Goal: Task Accomplishment & Management: Manage account settings

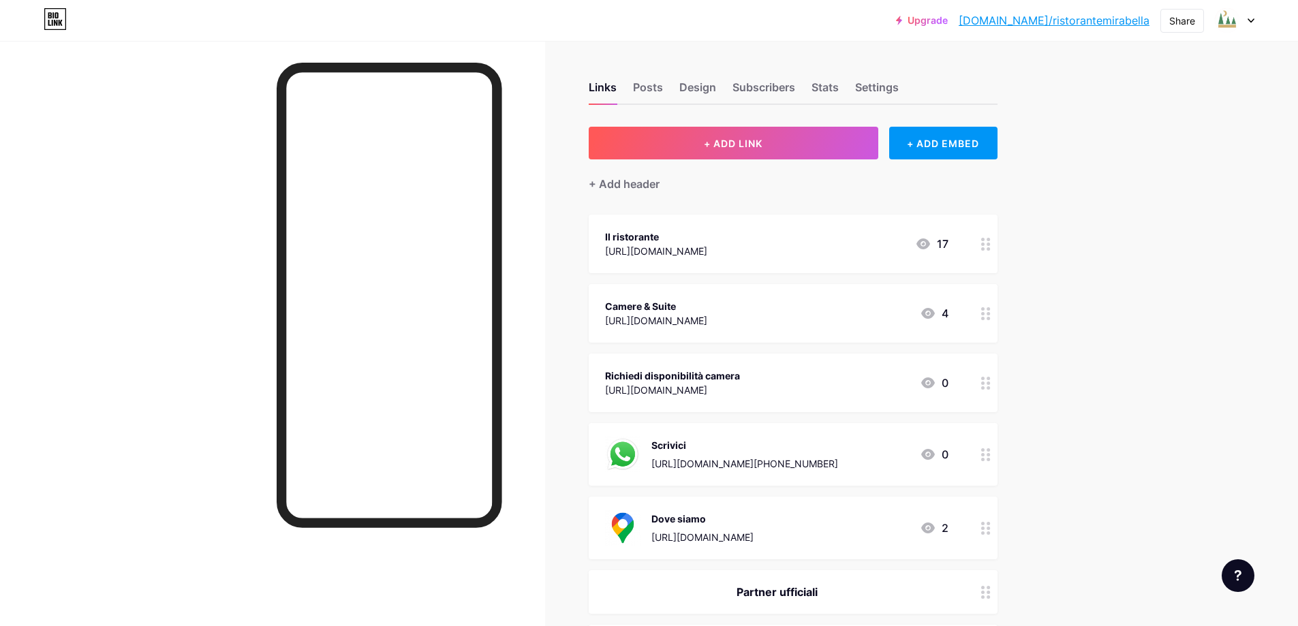
click at [1240, 22] on div at bounding box center [1235, 20] width 40 height 25
click at [1134, 185] on li "Logout" at bounding box center [1169, 191] width 169 height 37
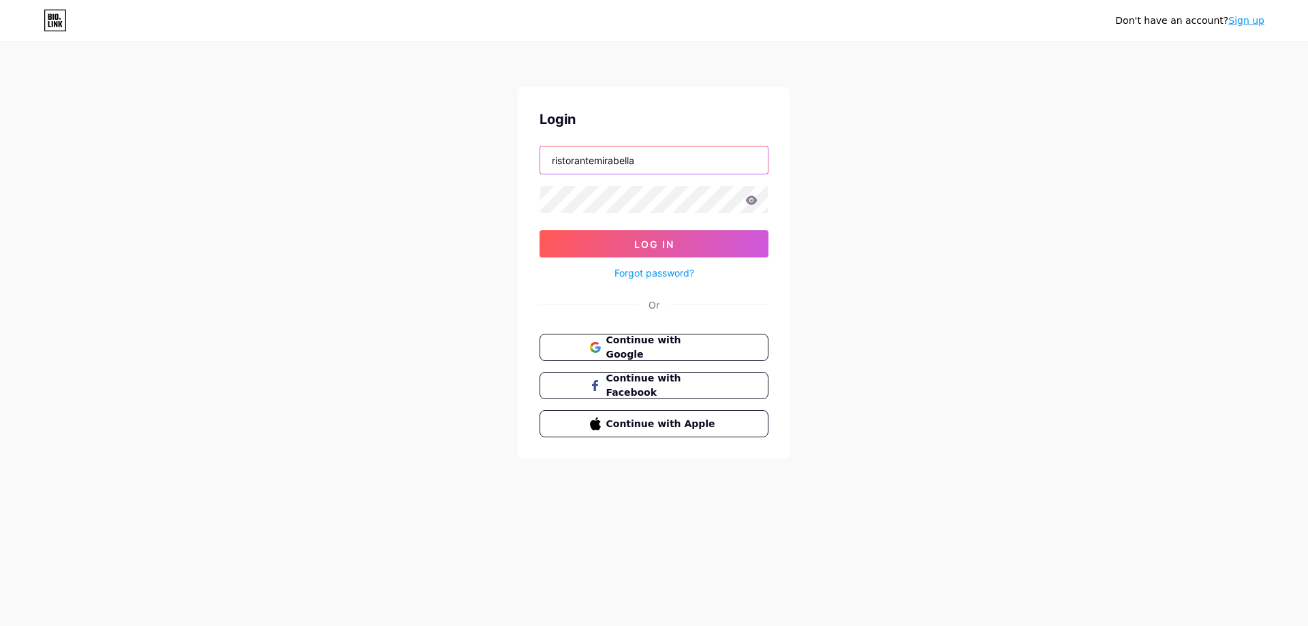
click at [633, 159] on input "ristorantemirabella" at bounding box center [654, 159] width 228 height 27
type input "[EMAIL_ADDRESS][DOMAIN_NAME]"
click at [652, 236] on button "Log In" at bounding box center [654, 243] width 229 height 27
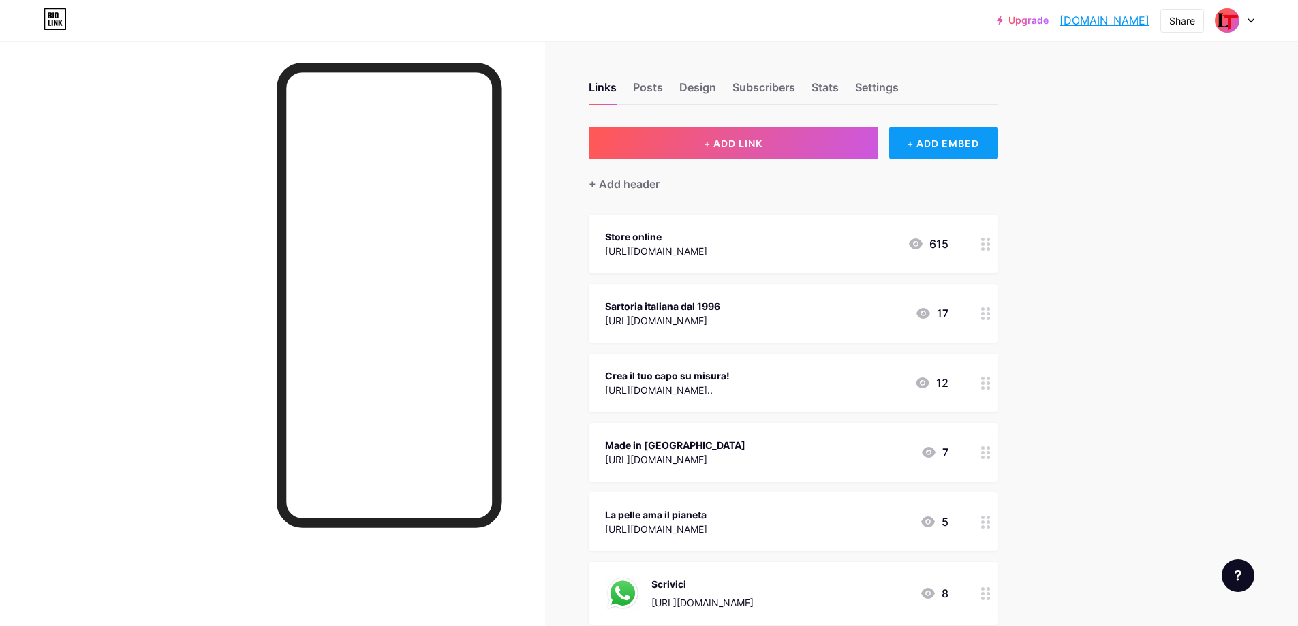
click at [924, 150] on div "+ ADD EMBED" at bounding box center [943, 143] width 108 height 33
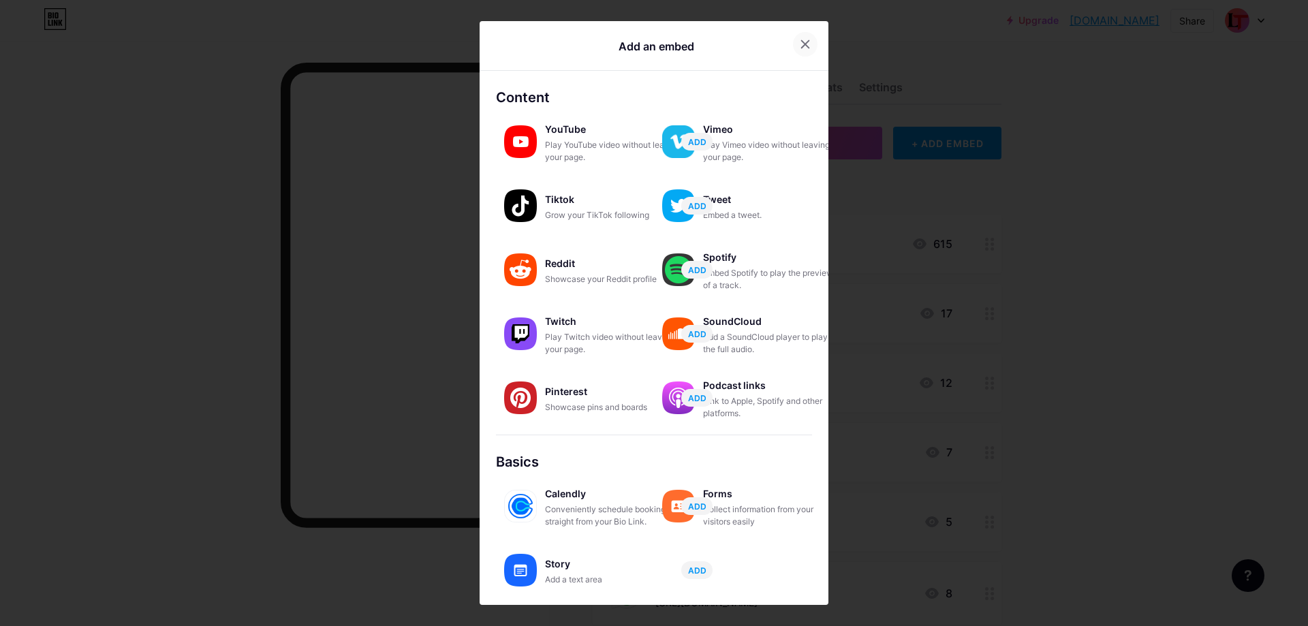
click at [800, 43] on icon at bounding box center [805, 44] width 11 height 11
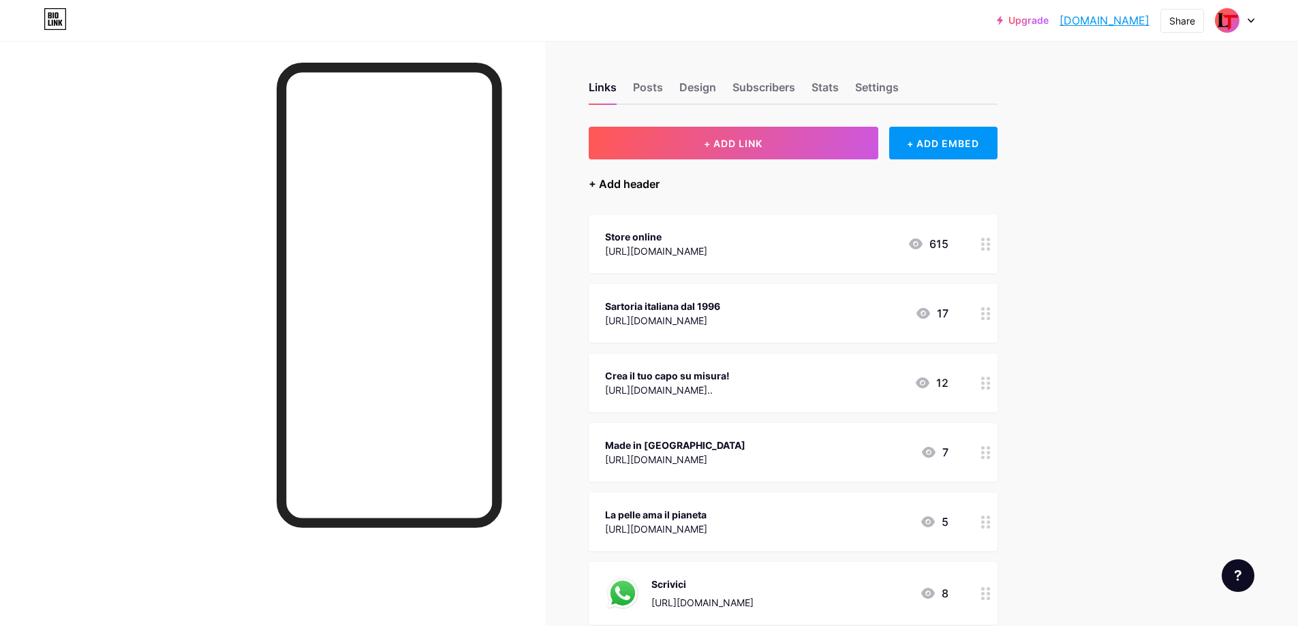
click at [638, 181] on div "+ Add header" at bounding box center [624, 184] width 71 height 16
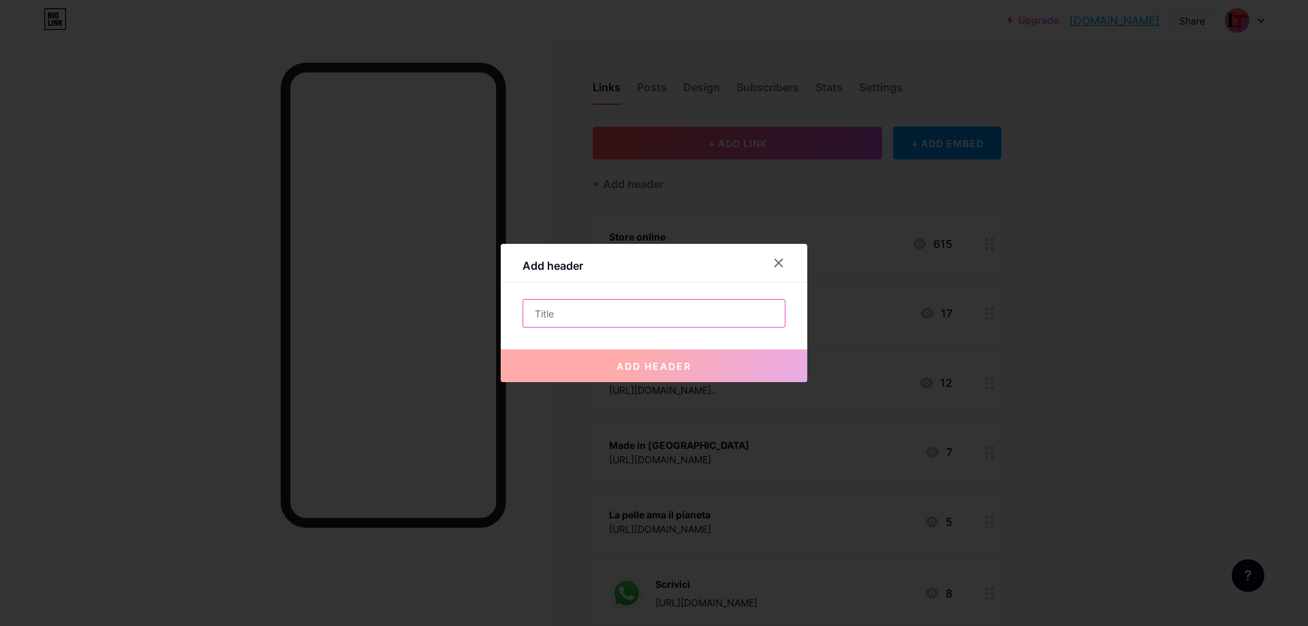
click at [594, 311] on input "text" at bounding box center [654, 313] width 262 height 27
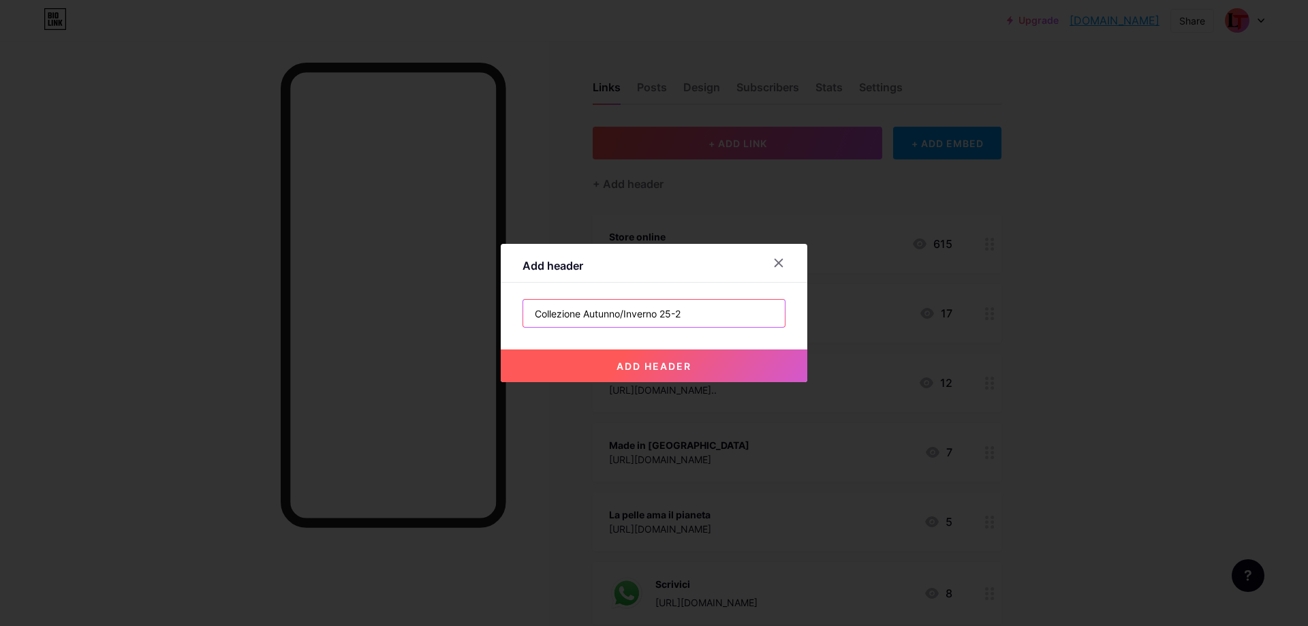
type input "Collezione Autunno/Inverno 25-26"
type textarea "e"
drag, startPoint x: 587, startPoint y: 315, endPoint x: 522, endPoint y: 314, distance: 64.7
click at [522, 314] on div "Add header Collezione Autunno/Inverno 25-26 add header" at bounding box center [654, 313] width 307 height 138
type input "Autunno/Inverno 25-26"
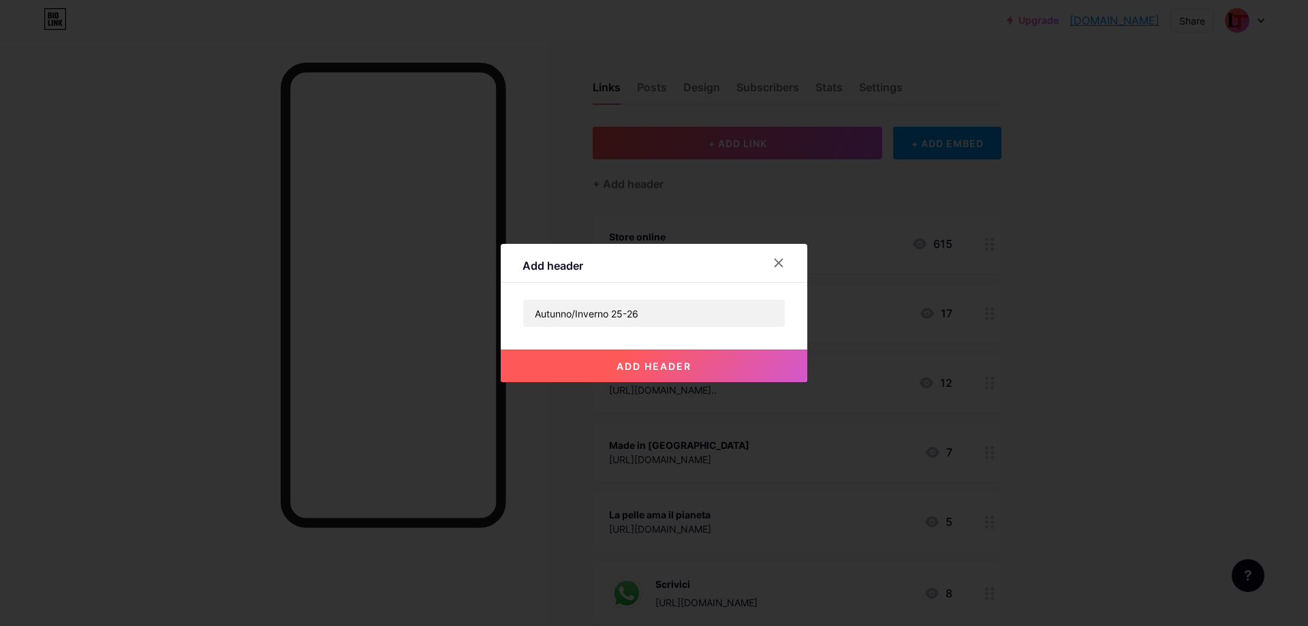
click at [634, 364] on span "add header" at bounding box center [654, 366] width 75 height 12
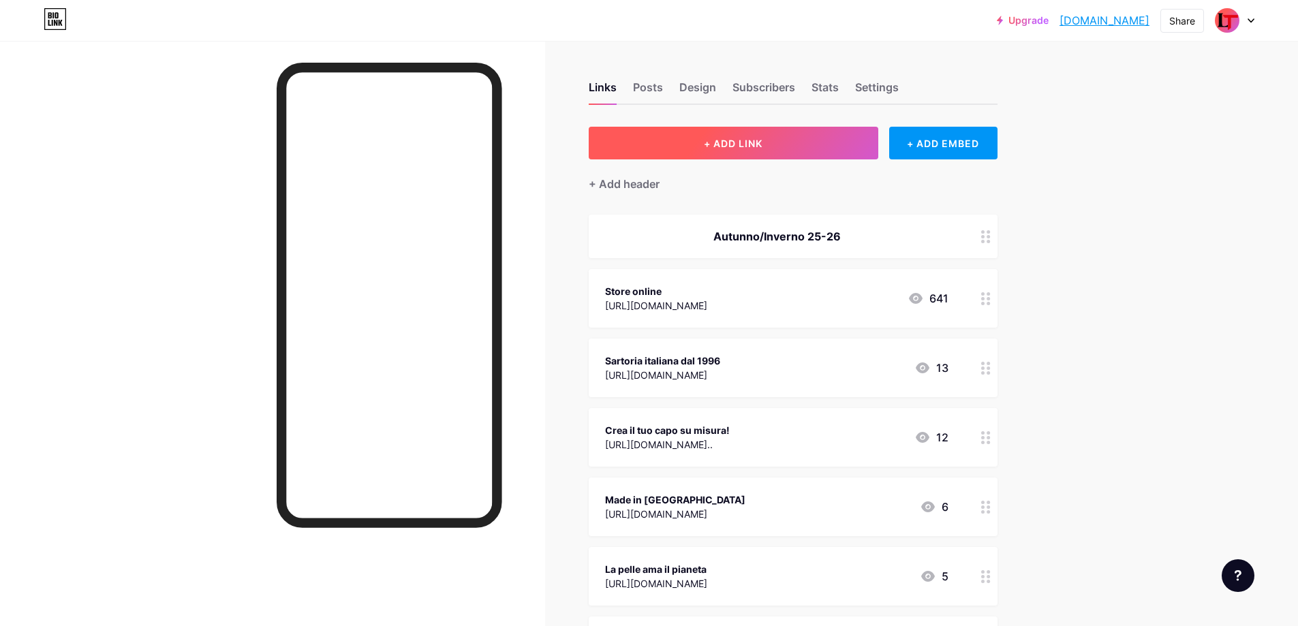
click at [741, 144] on span "+ ADD LINK" at bounding box center [733, 144] width 59 height 12
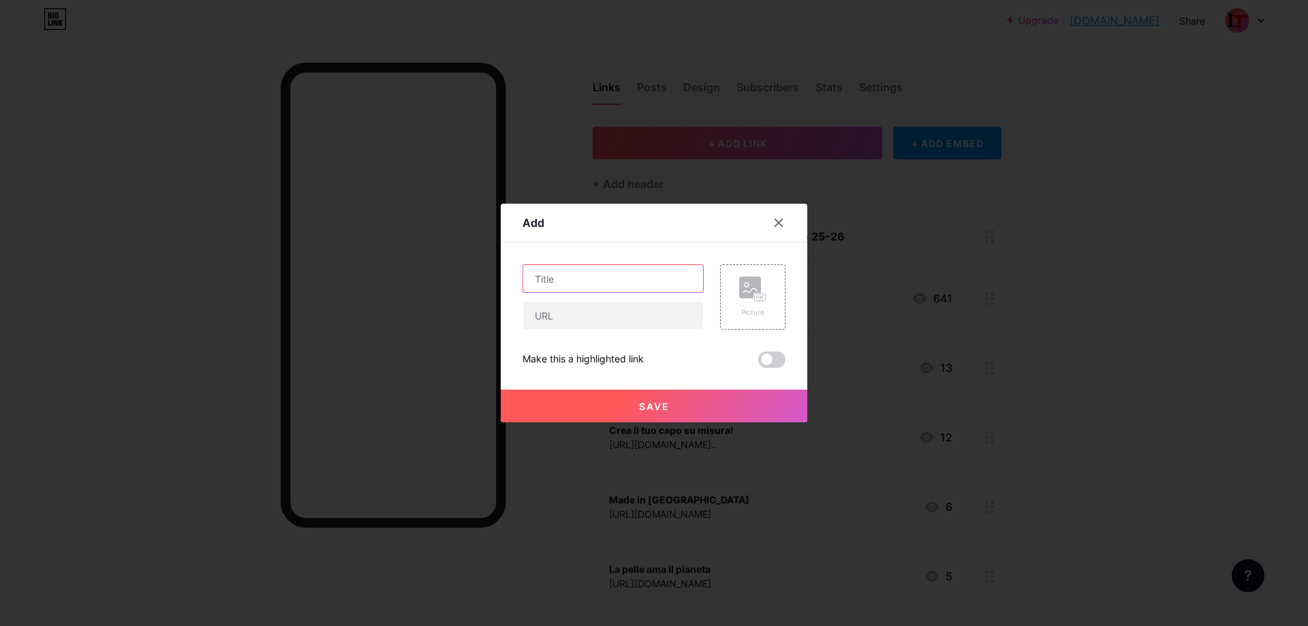
click at [583, 286] on input "text" at bounding box center [613, 278] width 180 height 27
type input "Uomo"
click at [579, 330] on div "Uomo Picture Make this a highlighted link Save" at bounding box center [654, 316] width 263 height 104
click at [579, 316] on input "text" at bounding box center [613, 315] width 180 height 27
paste input "[URL][DOMAIN_NAME]"
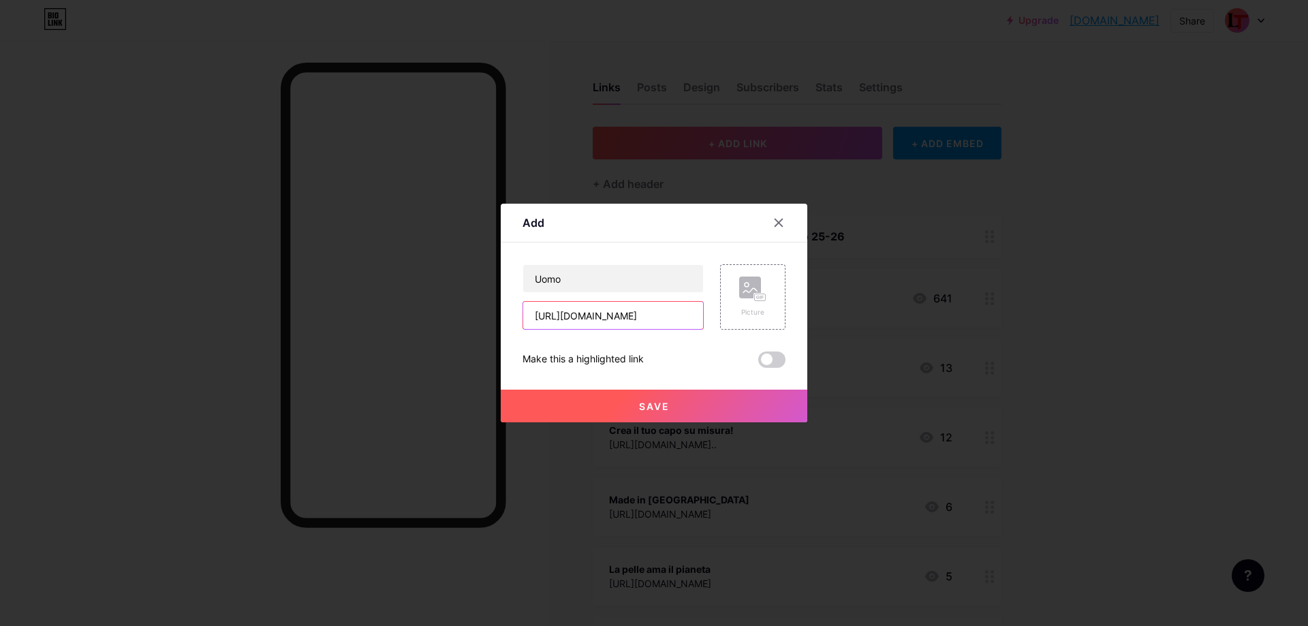
scroll to position [0, 140]
type input "[URL][DOMAIN_NAME]"
click at [590, 402] on button "Save" at bounding box center [654, 406] width 307 height 33
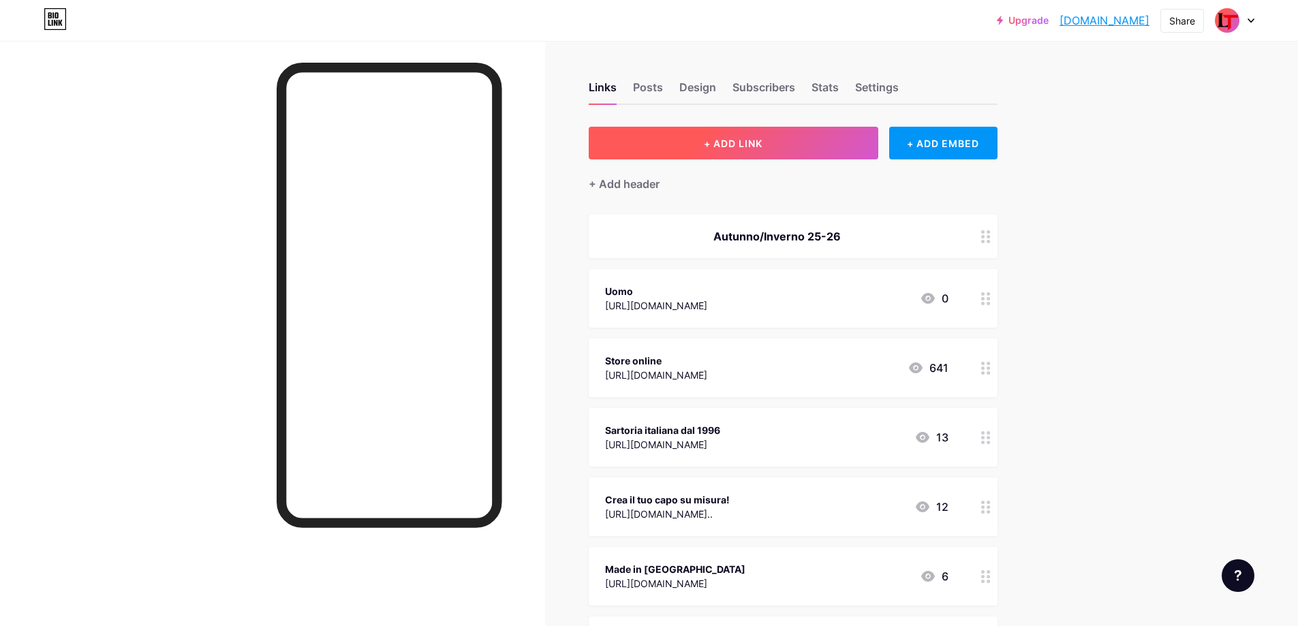
click at [750, 142] on span "+ ADD LINK" at bounding box center [733, 144] width 59 height 12
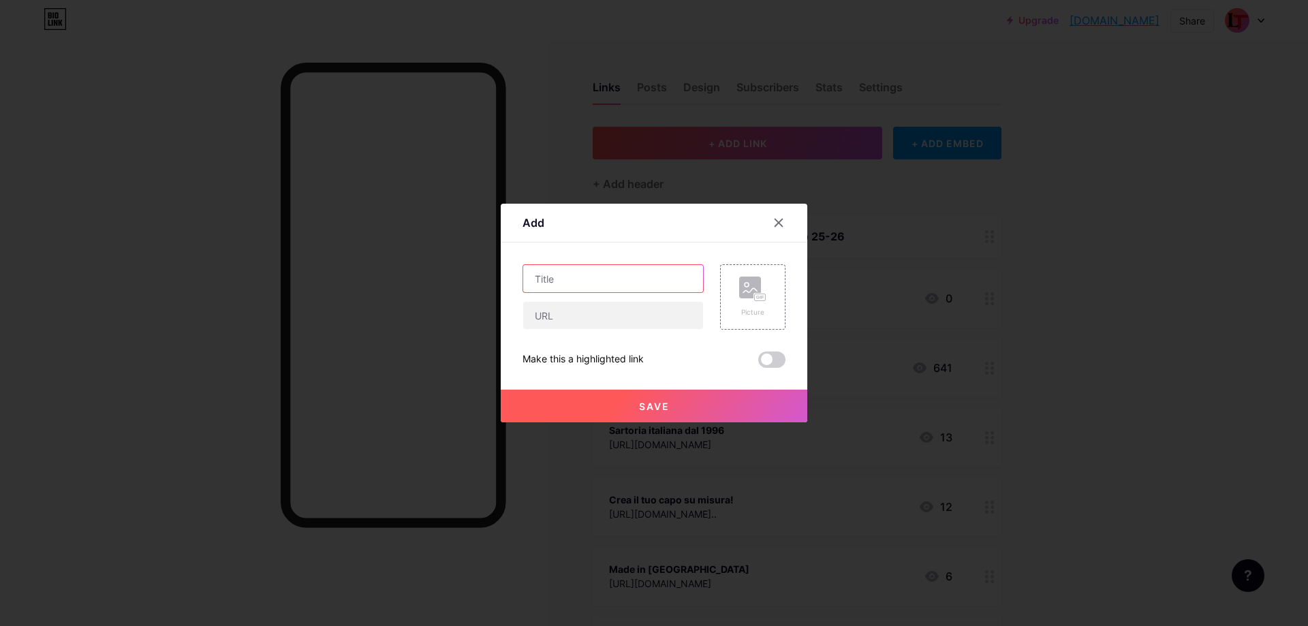
click at [604, 285] on input "text" at bounding box center [613, 278] width 180 height 27
type input "[PERSON_NAME]"
click at [582, 317] on input "text" at bounding box center [613, 315] width 180 height 27
paste input "[URL][DOMAIN_NAME]"
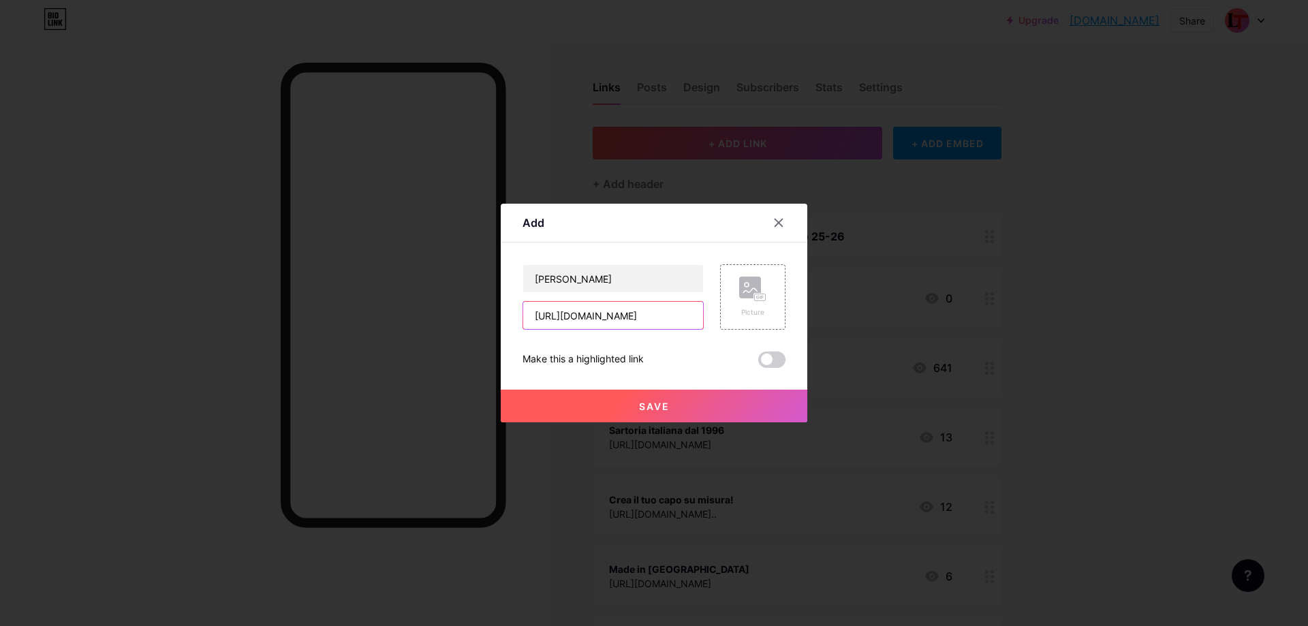
type input "[URL][DOMAIN_NAME]"
click at [583, 407] on button "Save" at bounding box center [654, 406] width 307 height 33
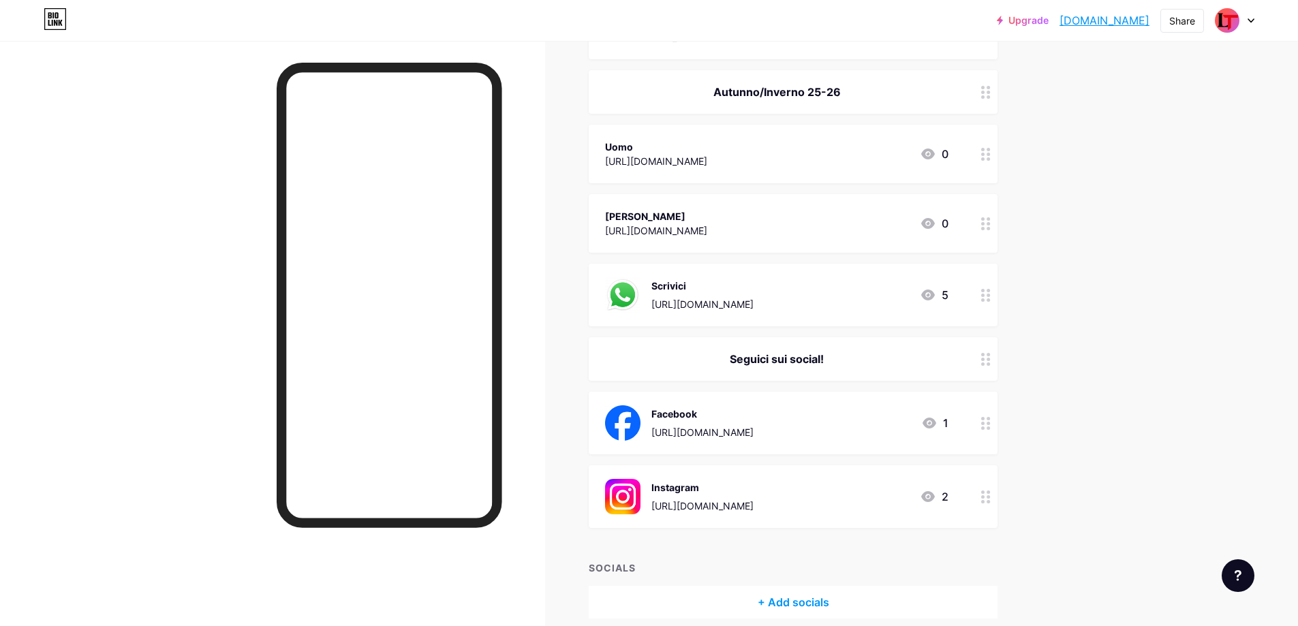
scroll to position [545, 0]
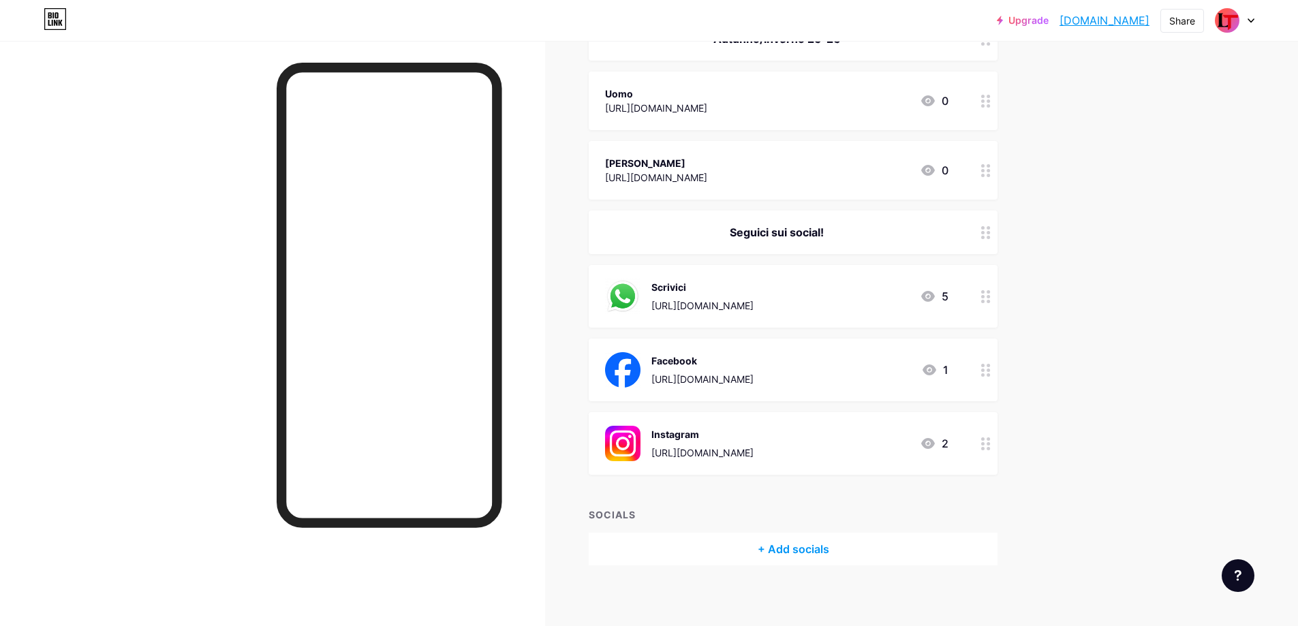
click at [841, 235] on div "Seguici sui social!" at bounding box center [776, 232] width 343 height 16
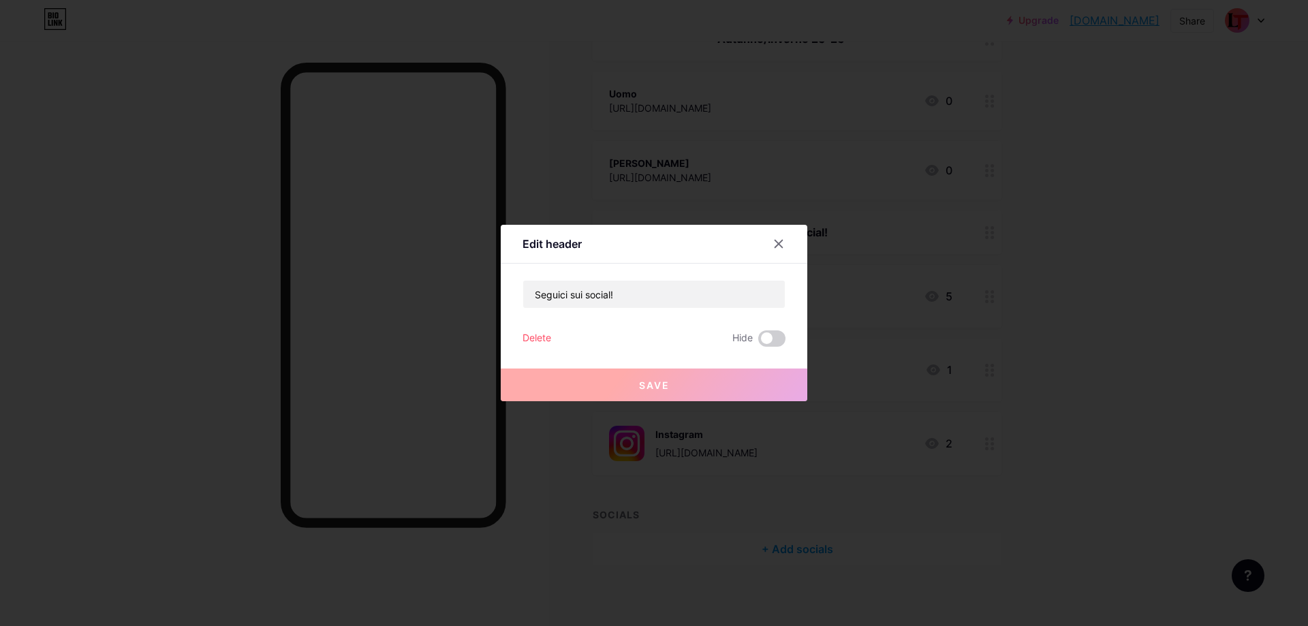
click at [570, 278] on div "Edit header Seguici sui social! Delete Hide Save" at bounding box center [654, 313] width 307 height 176
click at [565, 289] on input "Seguici sui social!" at bounding box center [654, 294] width 262 height 27
click at [566, 289] on input "Seguici sui social!" at bounding box center [654, 294] width 262 height 27
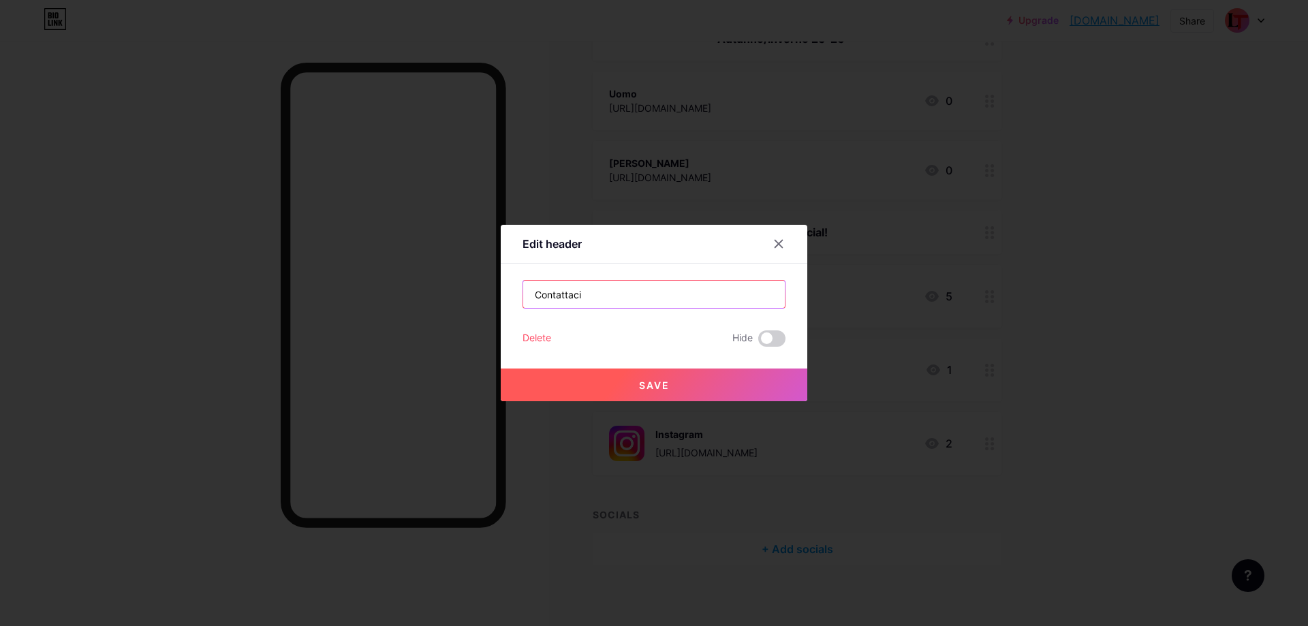
type input "Contattaci"
click at [662, 386] on span "Save" at bounding box center [654, 386] width 31 height 12
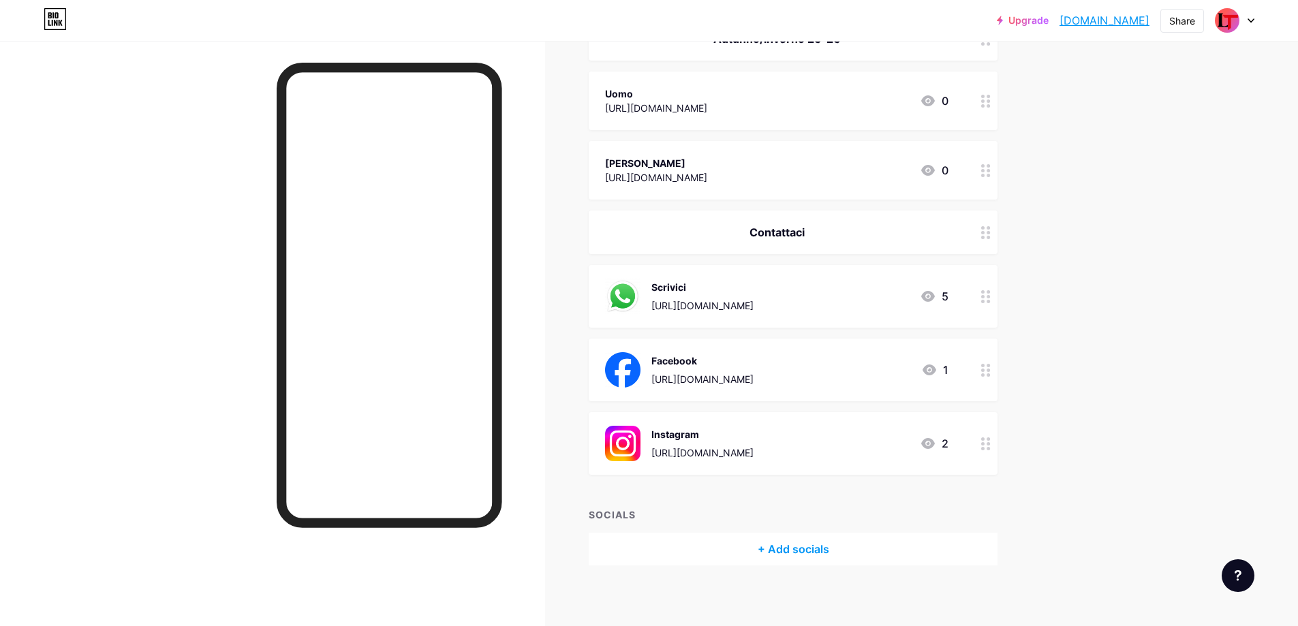
click at [985, 301] on icon at bounding box center [986, 296] width 10 height 13
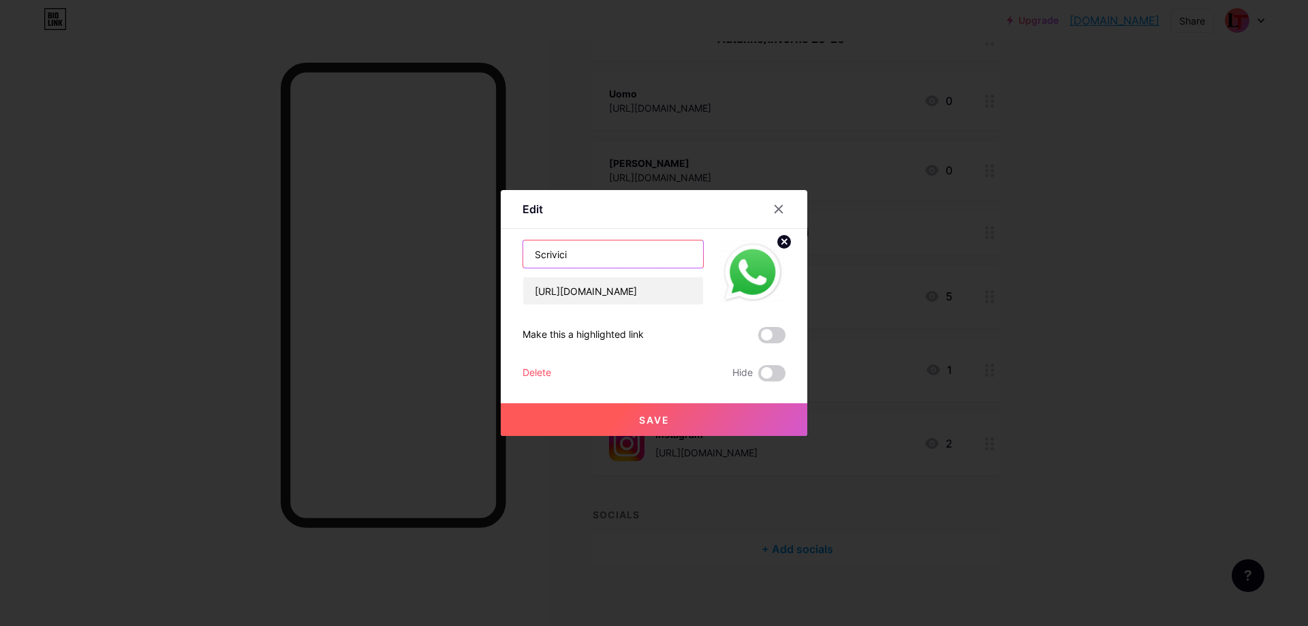
click at [586, 246] on input "Scrivici" at bounding box center [613, 254] width 180 height 27
type input "WhatsApp"
click at [671, 424] on button "Save" at bounding box center [654, 419] width 307 height 33
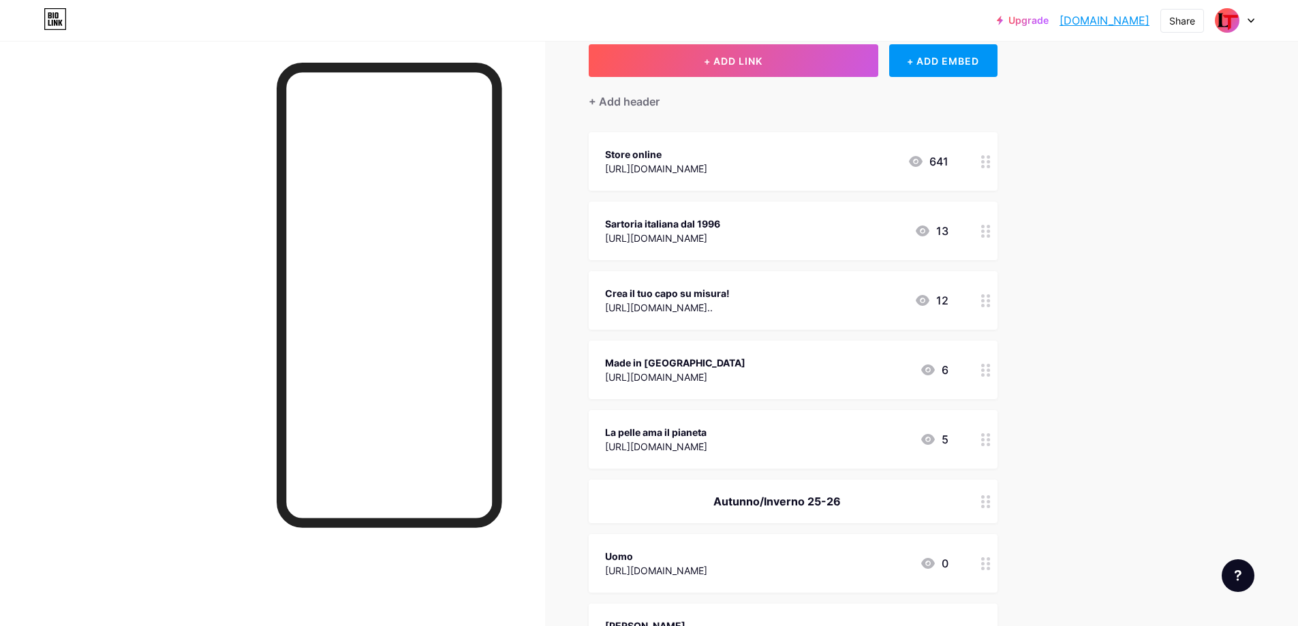
scroll to position [0, 0]
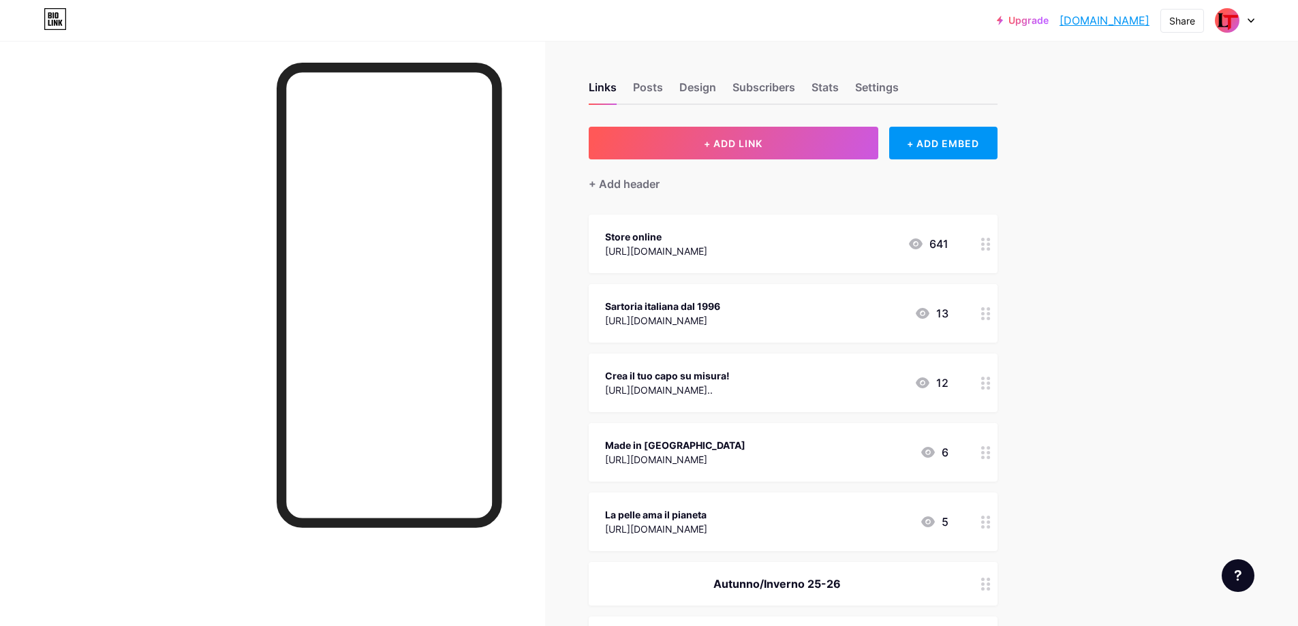
click at [974, 307] on div "Sartoria italiana dal 1996 [URL][DOMAIN_NAME] 13" at bounding box center [793, 313] width 409 height 59
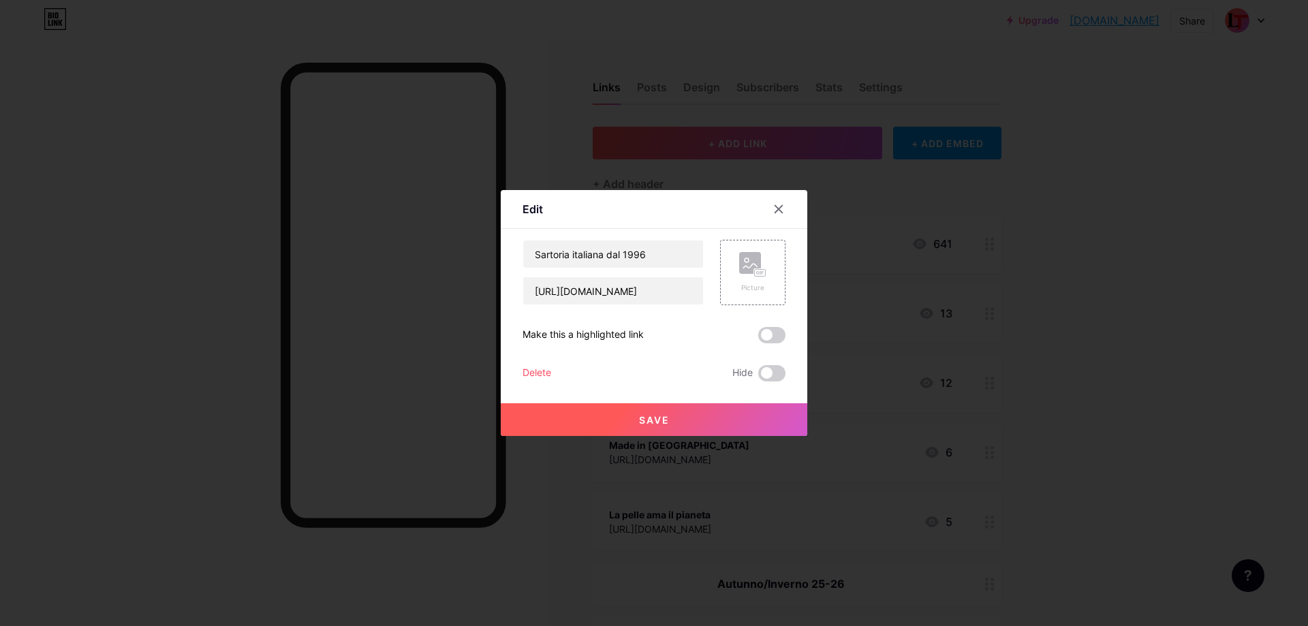
click at [541, 375] on div "Delete" at bounding box center [537, 373] width 29 height 16
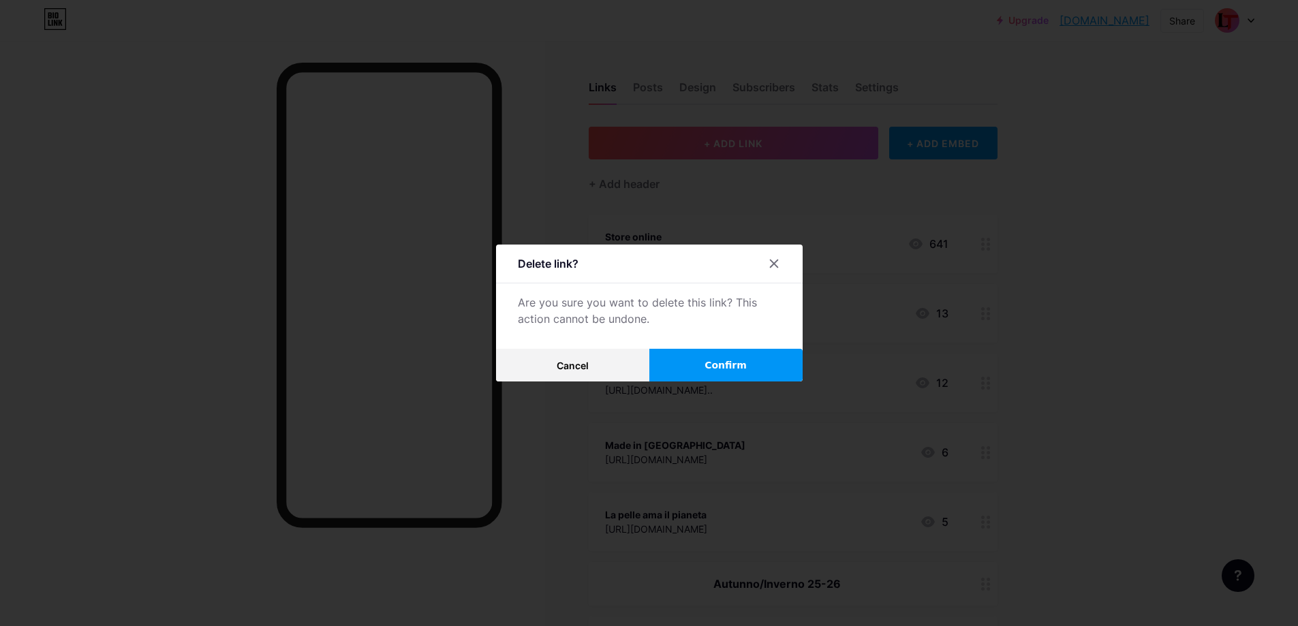
click at [717, 367] on span "Confirm" at bounding box center [726, 365] width 42 height 14
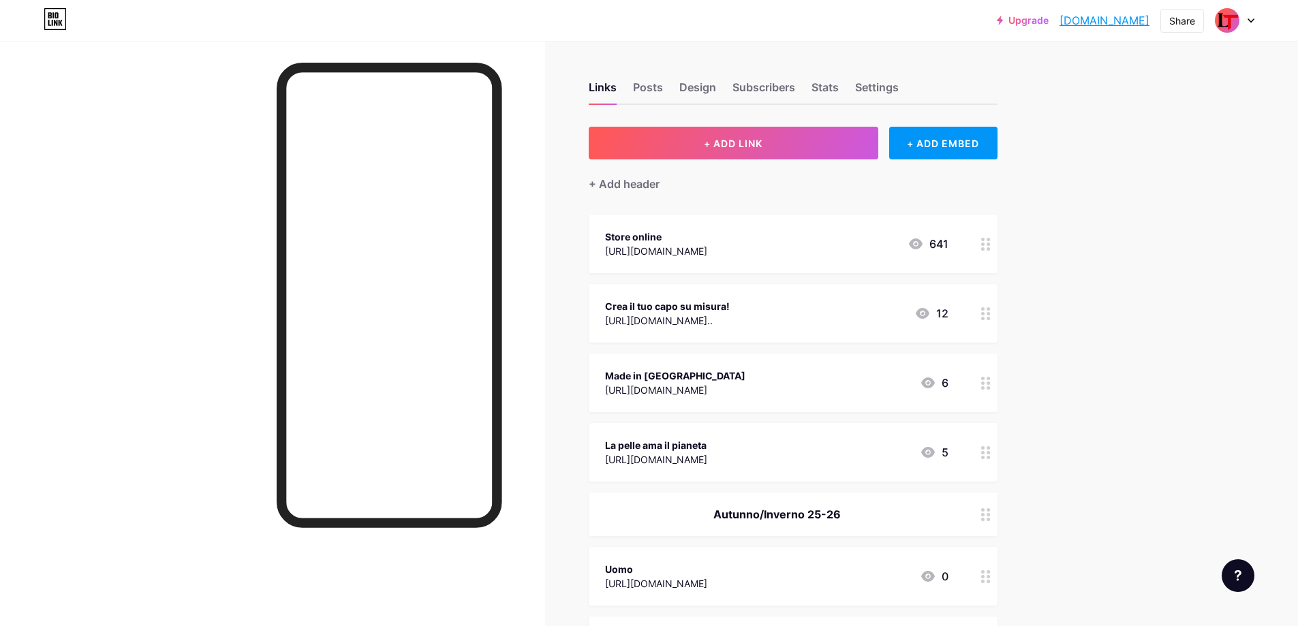
click at [672, 236] on div "Store online" at bounding box center [656, 237] width 102 height 14
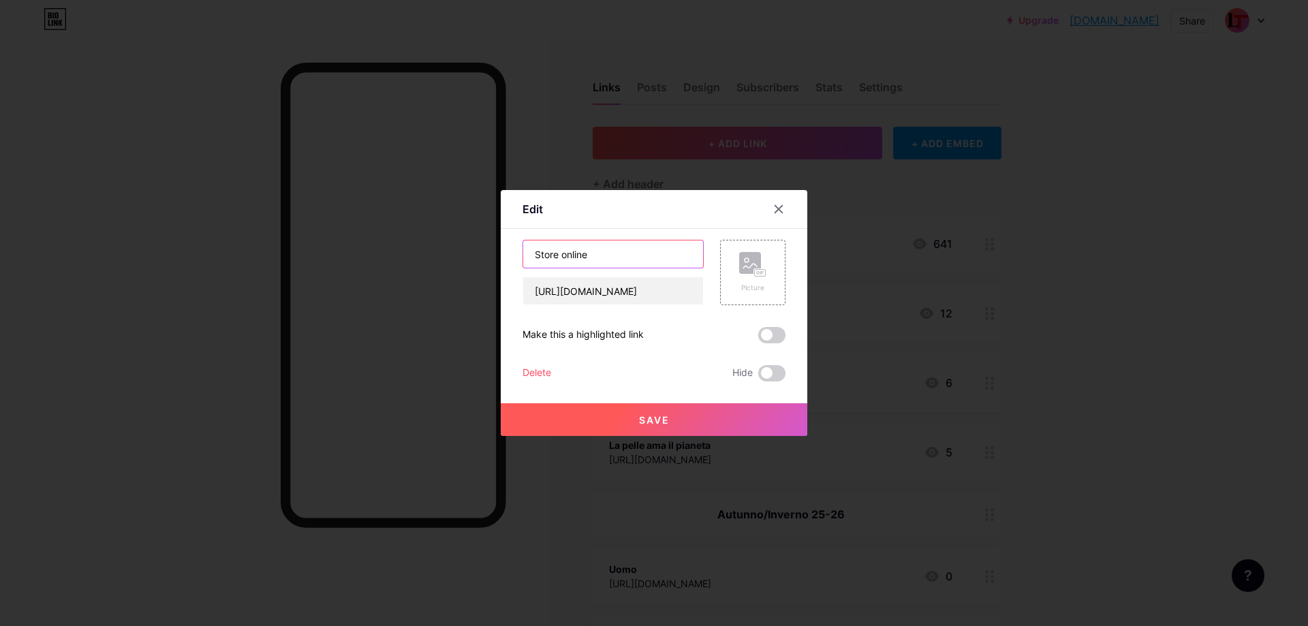
drag, startPoint x: 557, startPoint y: 255, endPoint x: 540, endPoint y: 256, distance: 16.4
click at [540, 256] on input "Store online" at bounding box center [613, 254] width 180 height 27
type input "Shop online"
click at [678, 424] on button "Save" at bounding box center [654, 419] width 307 height 33
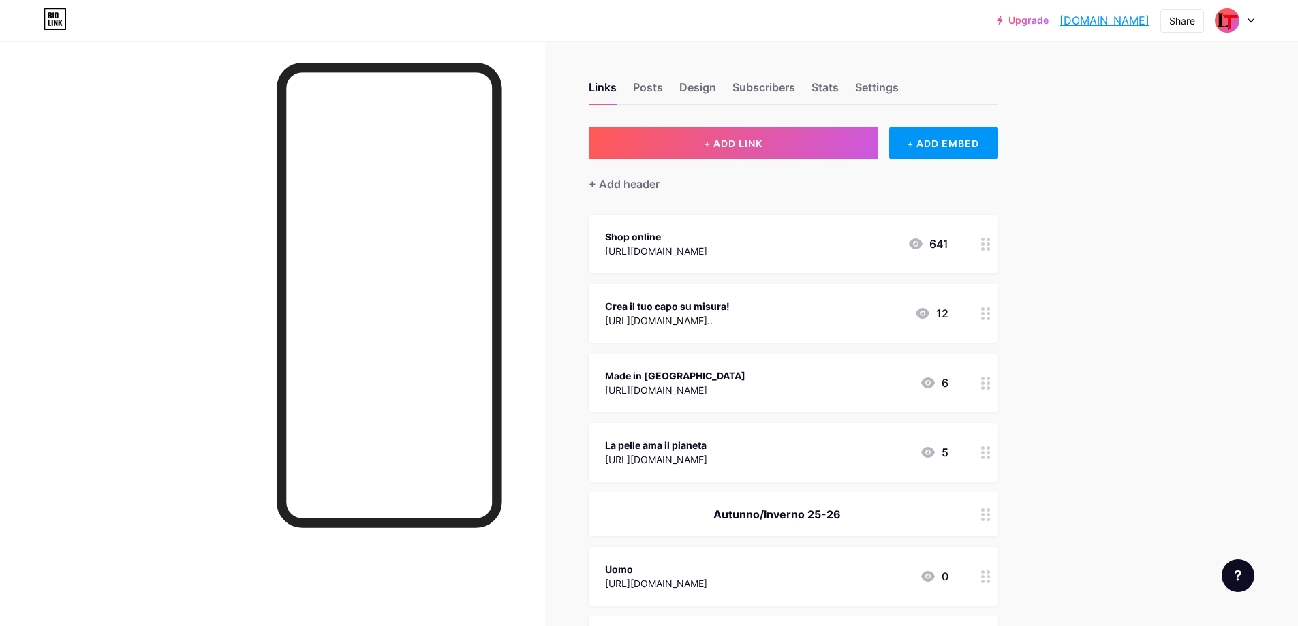
click at [730, 314] on div "[URL][DOMAIN_NAME].." at bounding box center [667, 320] width 125 height 14
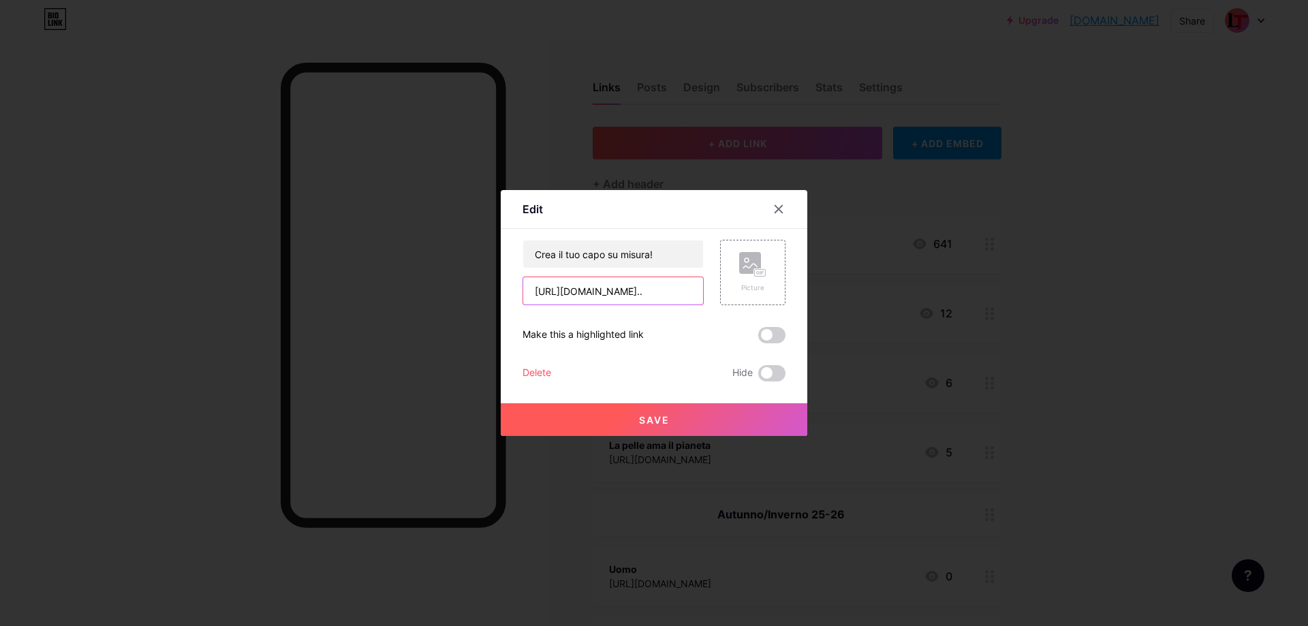
click at [584, 289] on input "[URL][DOMAIN_NAME].." at bounding box center [613, 290] width 180 height 27
paste input "text"
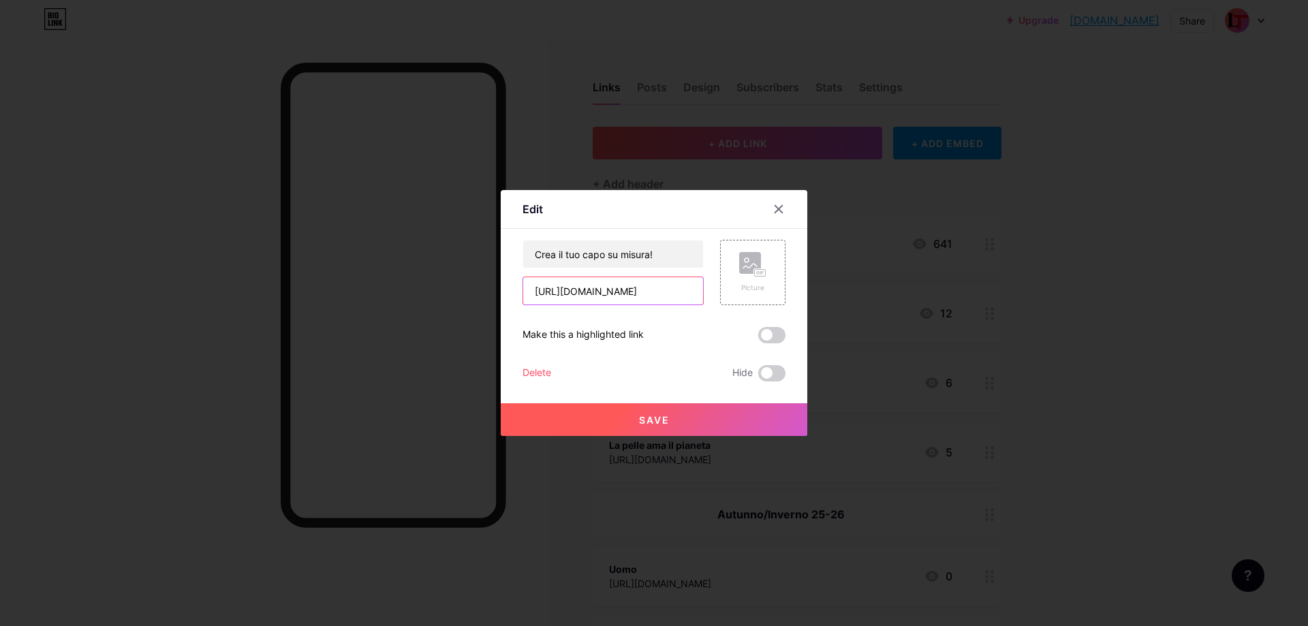
type input "[URL][DOMAIN_NAME]"
click at [651, 414] on span "Save" at bounding box center [654, 420] width 31 height 12
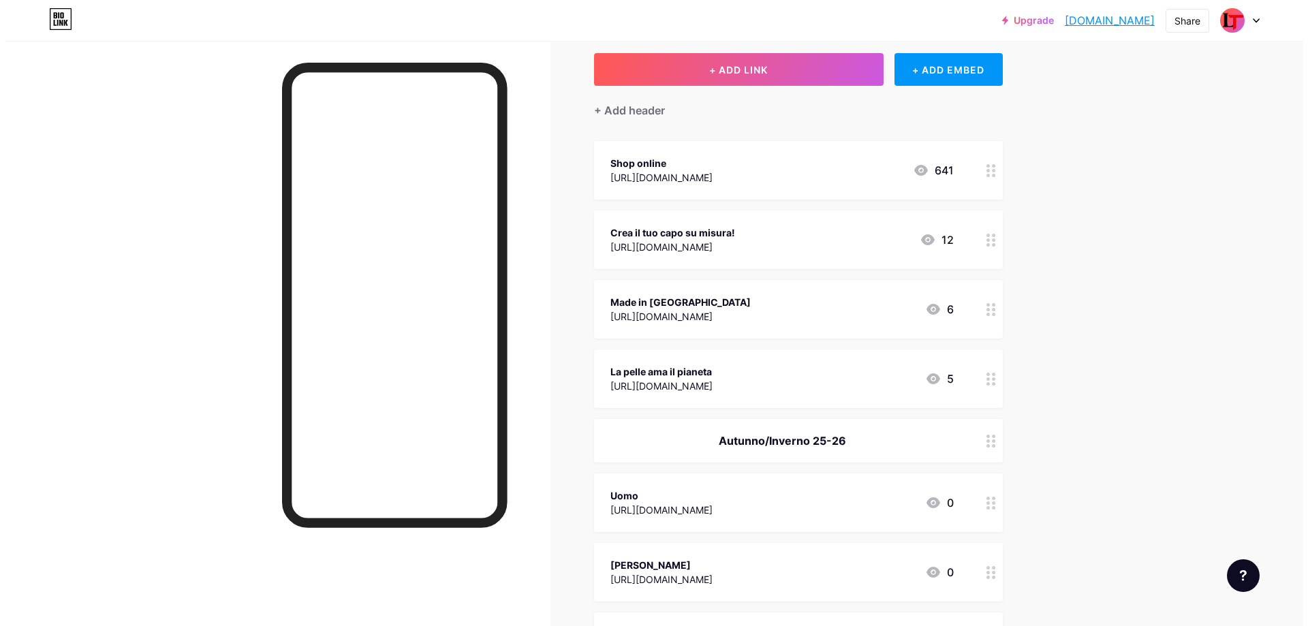
scroll to position [0, 0]
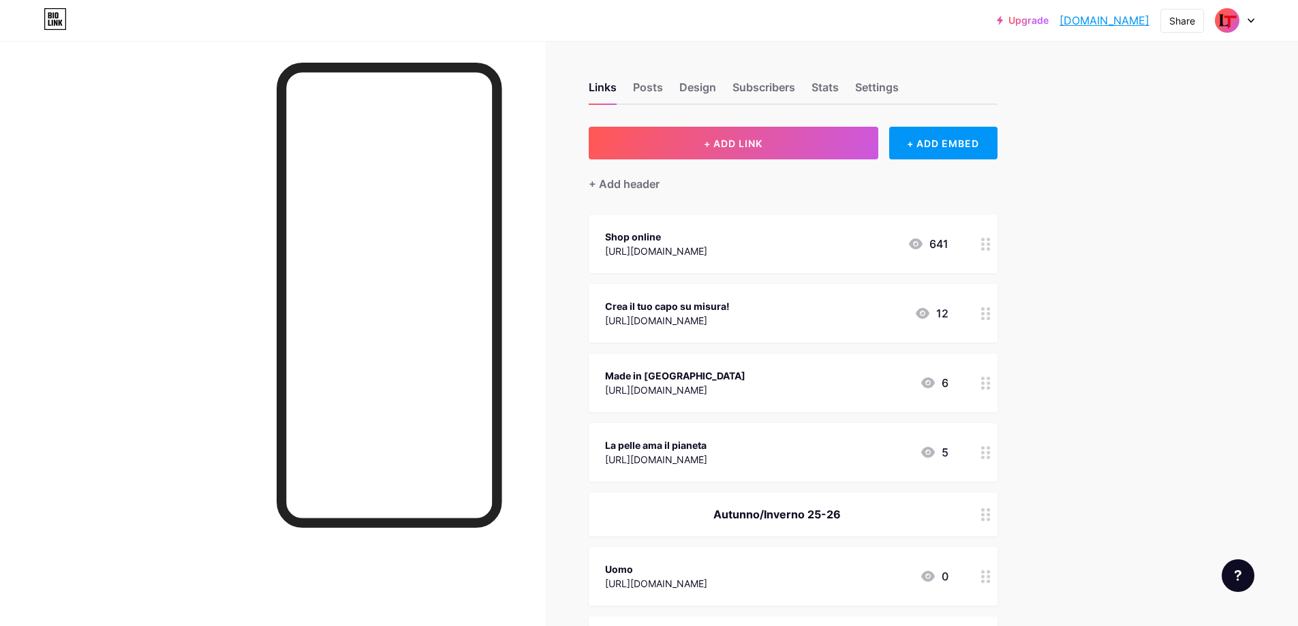
click at [1234, 17] on img at bounding box center [1227, 21] width 22 height 22
click at [1147, 191] on li "Logout" at bounding box center [1169, 191] width 169 height 37
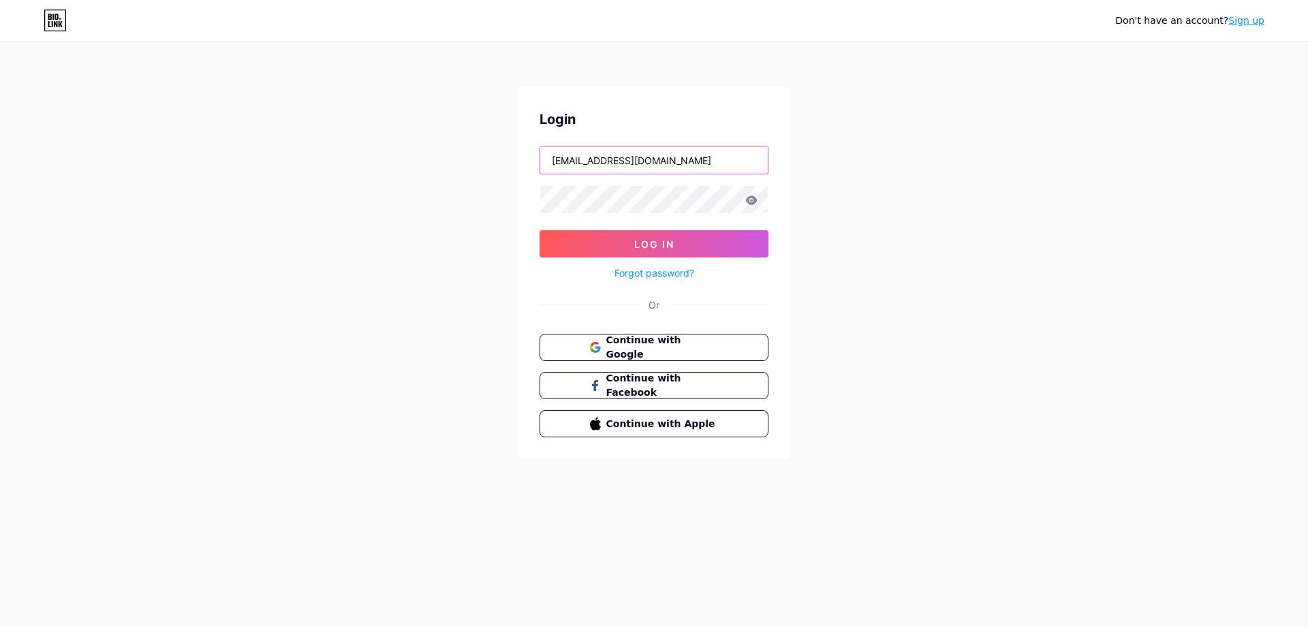
click at [660, 166] on input "[EMAIL_ADDRESS][DOMAIN_NAME]" at bounding box center [654, 159] width 228 height 27
type input "ristorantemirabella"
click at [658, 251] on button "Log In" at bounding box center [654, 243] width 229 height 27
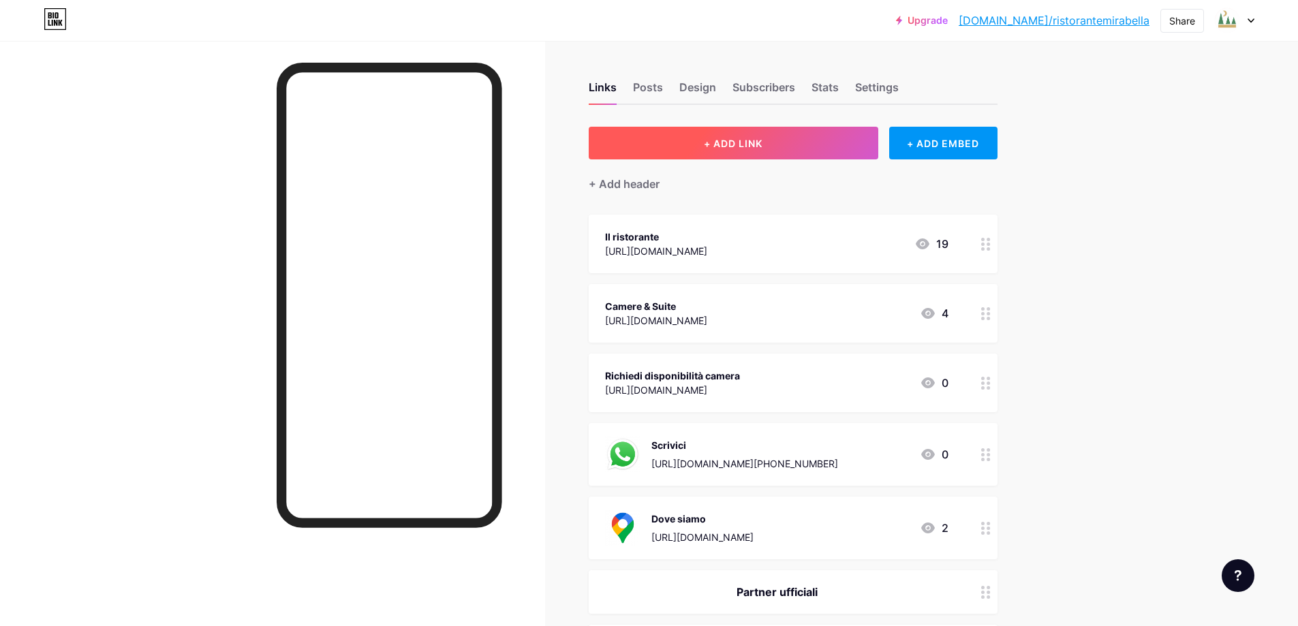
click at [722, 138] on span "+ ADD LINK" at bounding box center [733, 144] width 59 height 12
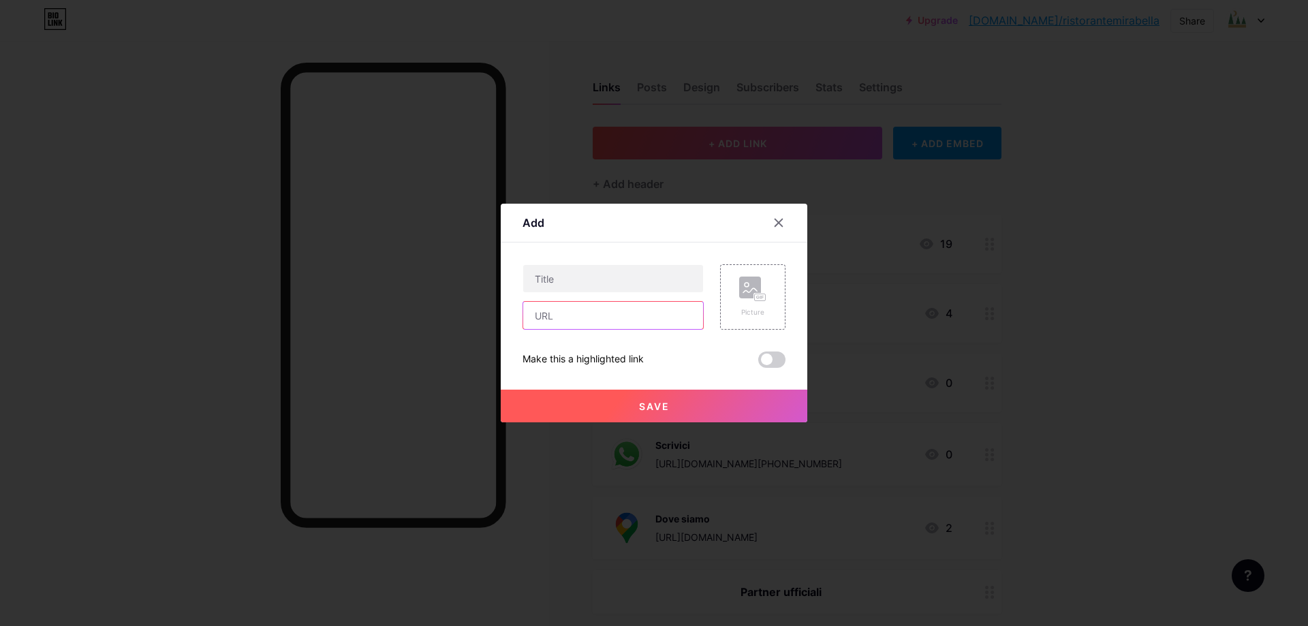
click at [574, 315] on input "text" at bounding box center [613, 315] width 180 height 27
paste input "[URL][DOMAIN_NAME][DOMAIN_NAME][PERSON_NAME]"
type input "[URL][DOMAIN_NAME][DOMAIN_NAME][PERSON_NAME]"
click at [575, 277] on input "text" at bounding box center [613, 278] width 180 height 27
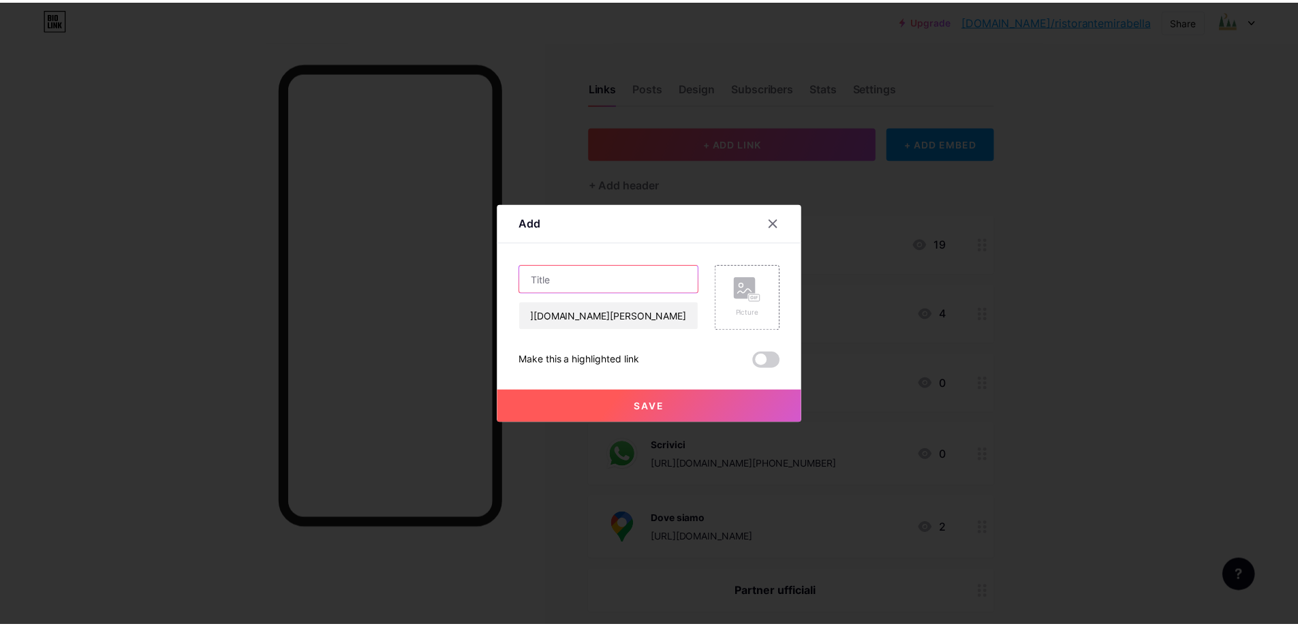
scroll to position [0, 0]
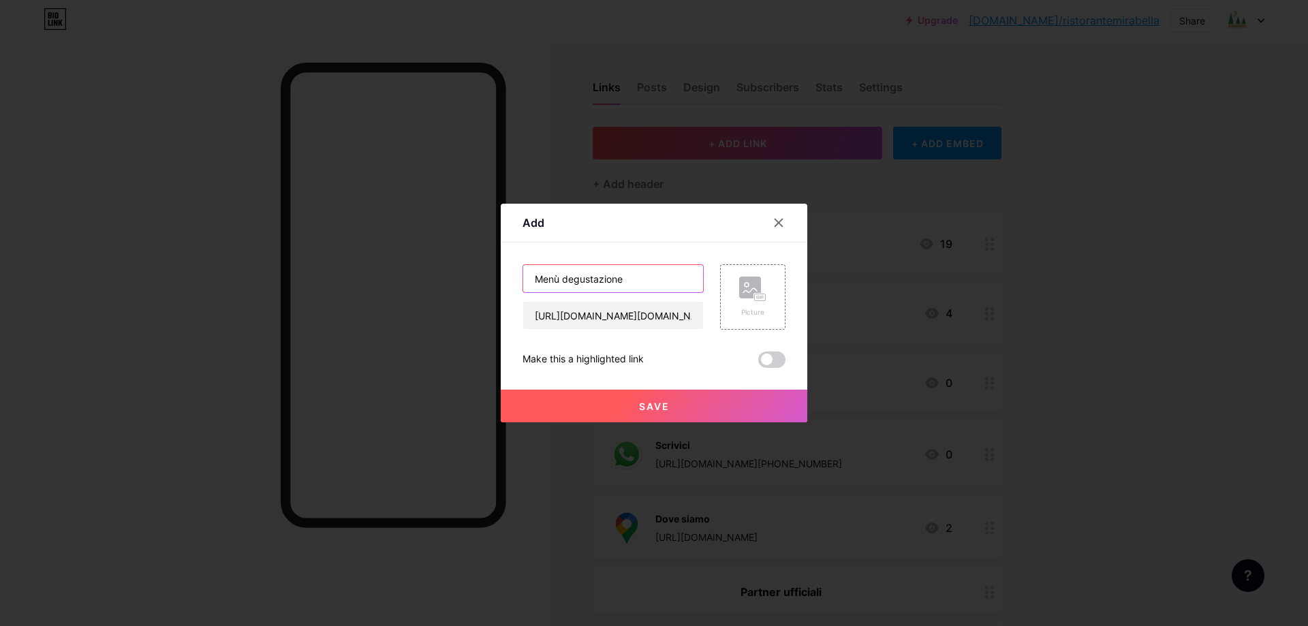
type input "Menù degustazione"
click at [647, 401] on span "Save" at bounding box center [654, 407] width 31 height 12
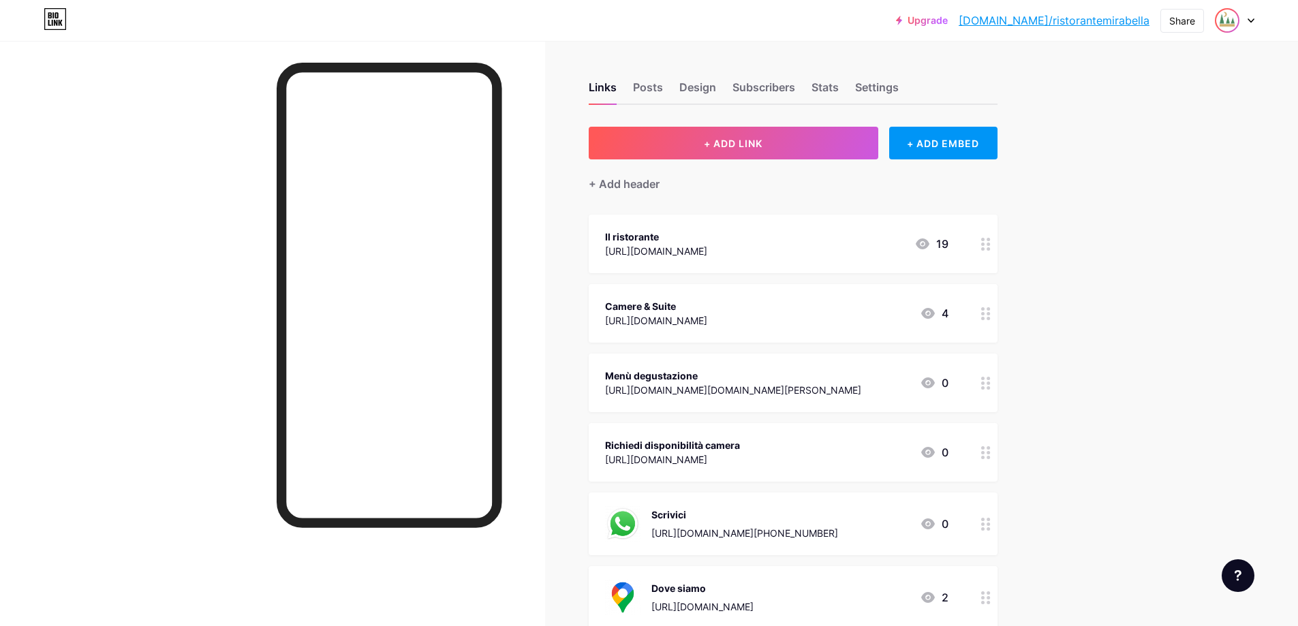
click at [1233, 12] on img at bounding box center [1227, 21] width 22 height 22
click at [1158, 185] on li "Logout" at bounding box center [1169, 191] width 169 height 37
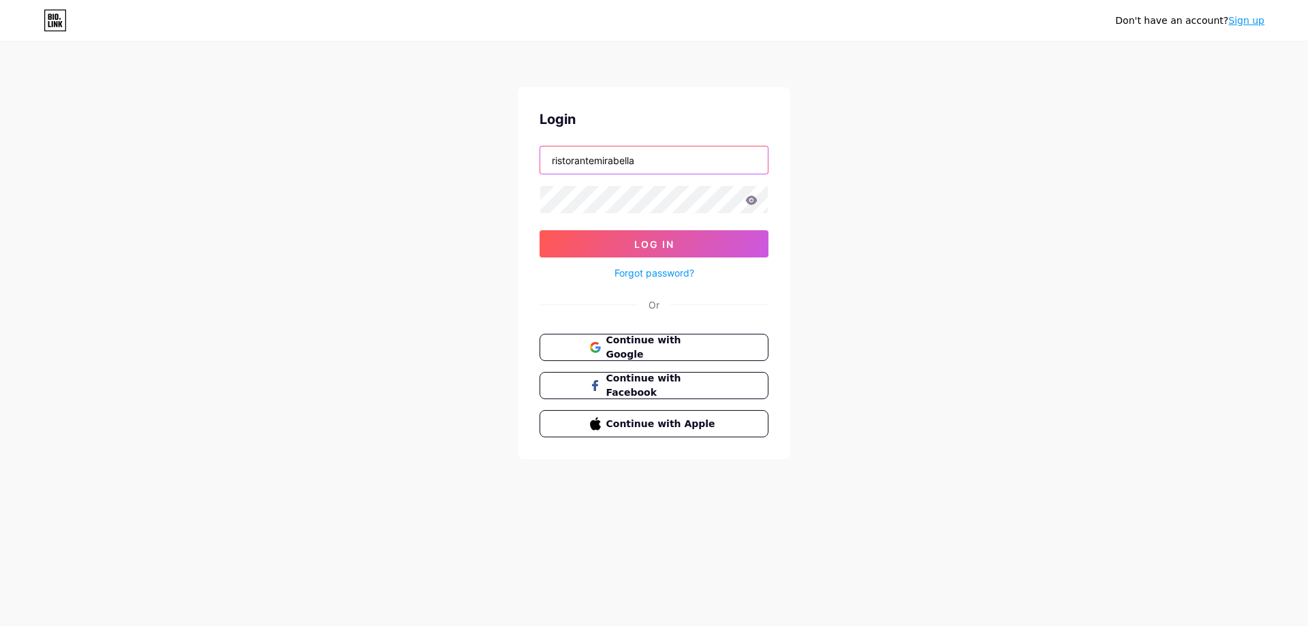
click at [617, 155] on input "ristorantemirabella" at bounding box center [654, 159] width 228 height 27
type input "[EMAIL_ADDRESS][DOMAIN_NAME]"
click at [628, 248] on button "Log In" at bounding box center [654, 243] width 229 height 27
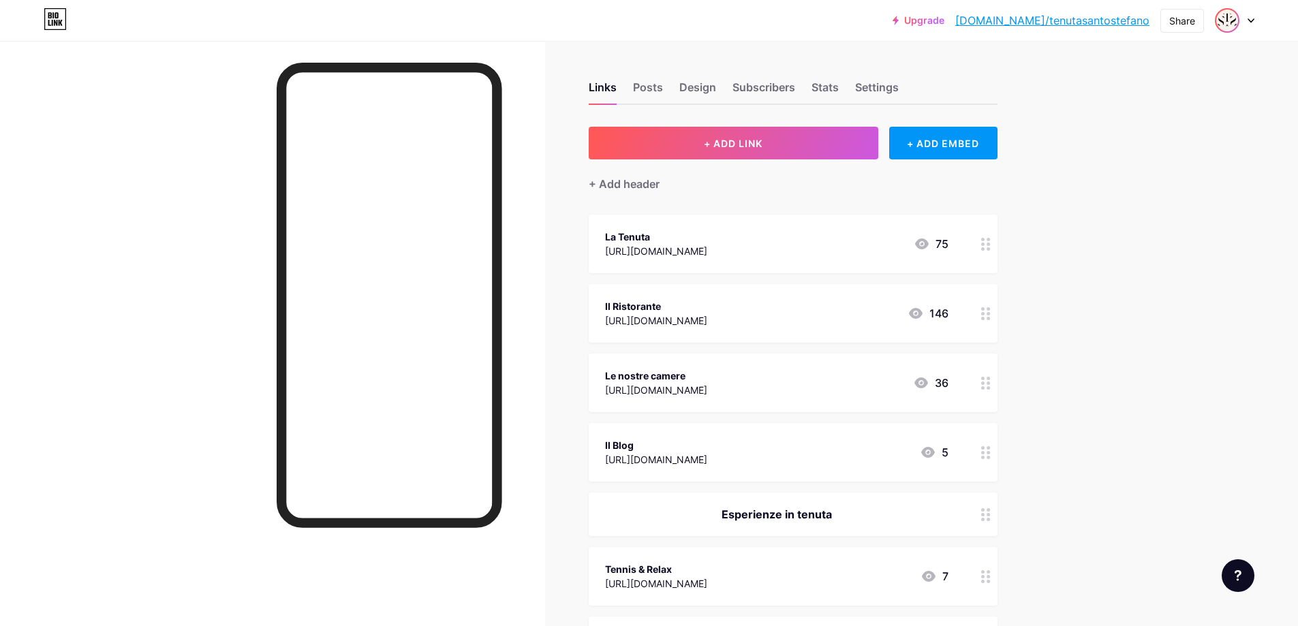
click at [1231, 19] on img at bounding box center [1227, 21] width 22 height 22
click at [1151, 189] on li "Logout" at bounding box center [1169, 191] width 169 height 37
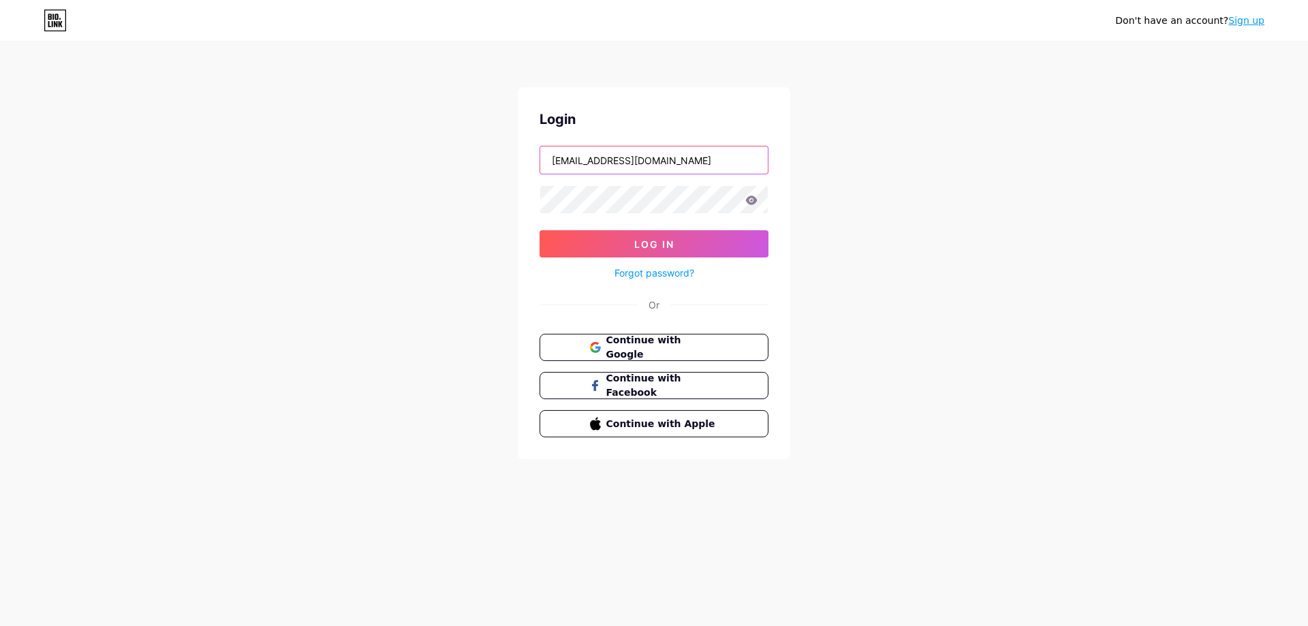
click at [595, 169] on input "[EMAIL_ADDRESS][DOMAIN_NAME]" at bounding box center [654, 159] width 228 height 27
type input "[EMAIL_ADDRESS][DOMAIN_NAME]"
click at [612, 246] on button "Log In" at bounding box center [654, 243] width 229 height 27
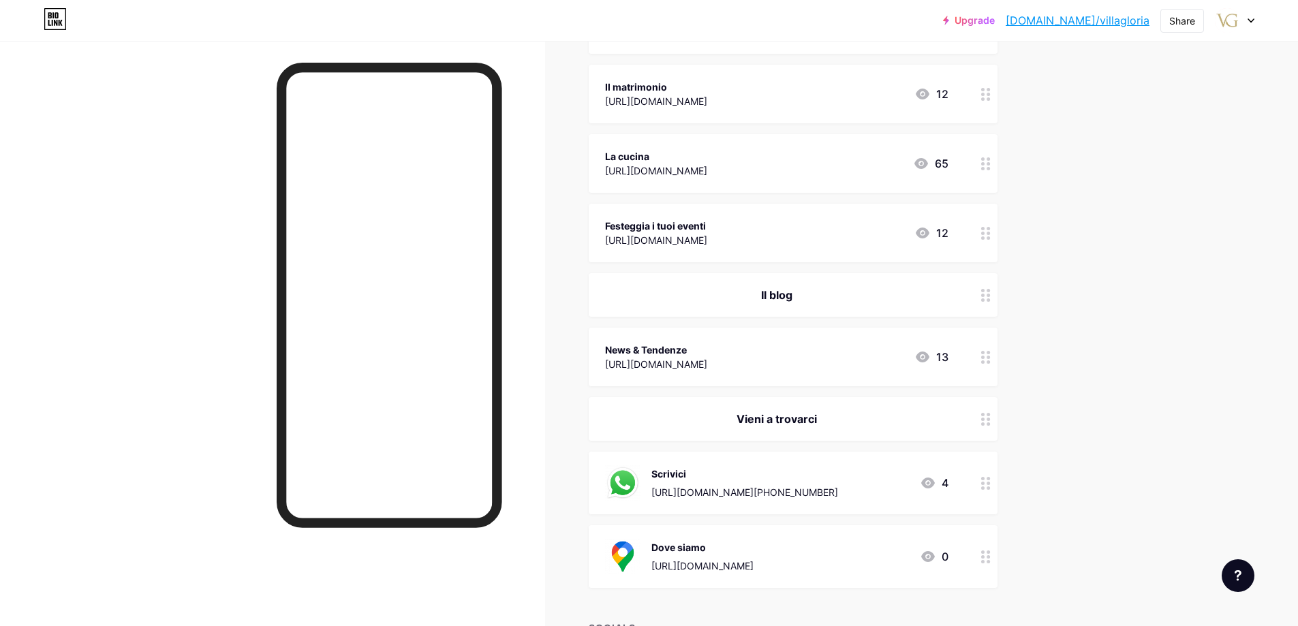
scroll to position [94, 0]
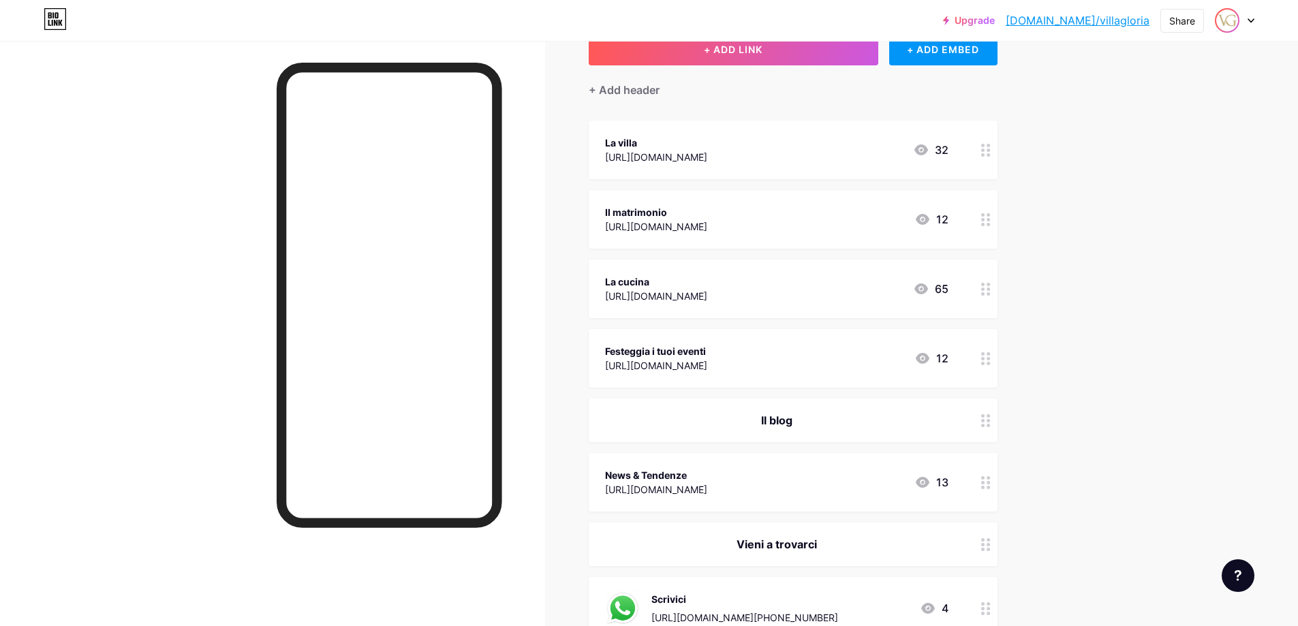
click at [1233, 25] on img at bounding box center [1227, 21] width 22 height 22
click at [1147, 196] on li "Logout" at bounding box center [1169, 191] width 169 height 37
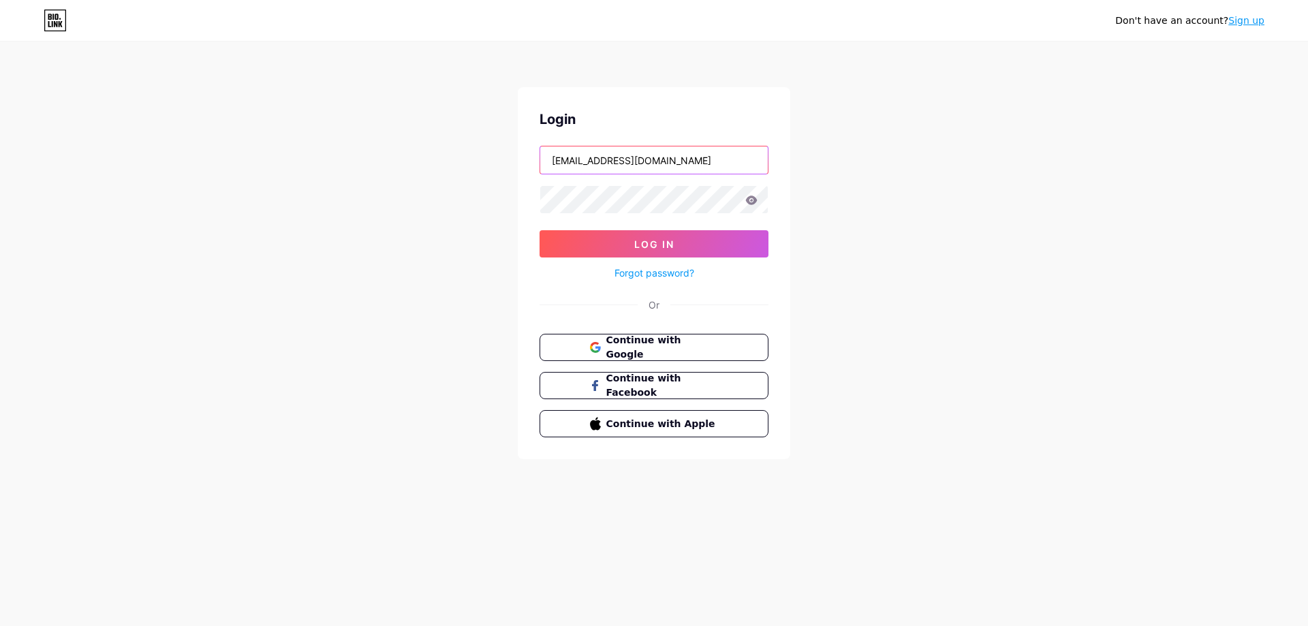
click at [610, 157] on input "[EMAIL_ADDRESS][DOMAIN_NAME]" at bounding box center [654, 159] width 228 height 27
type input "cplus"
click at [642, 233] on button "Log In" at bounding box center [654, 243] width 229 height 27
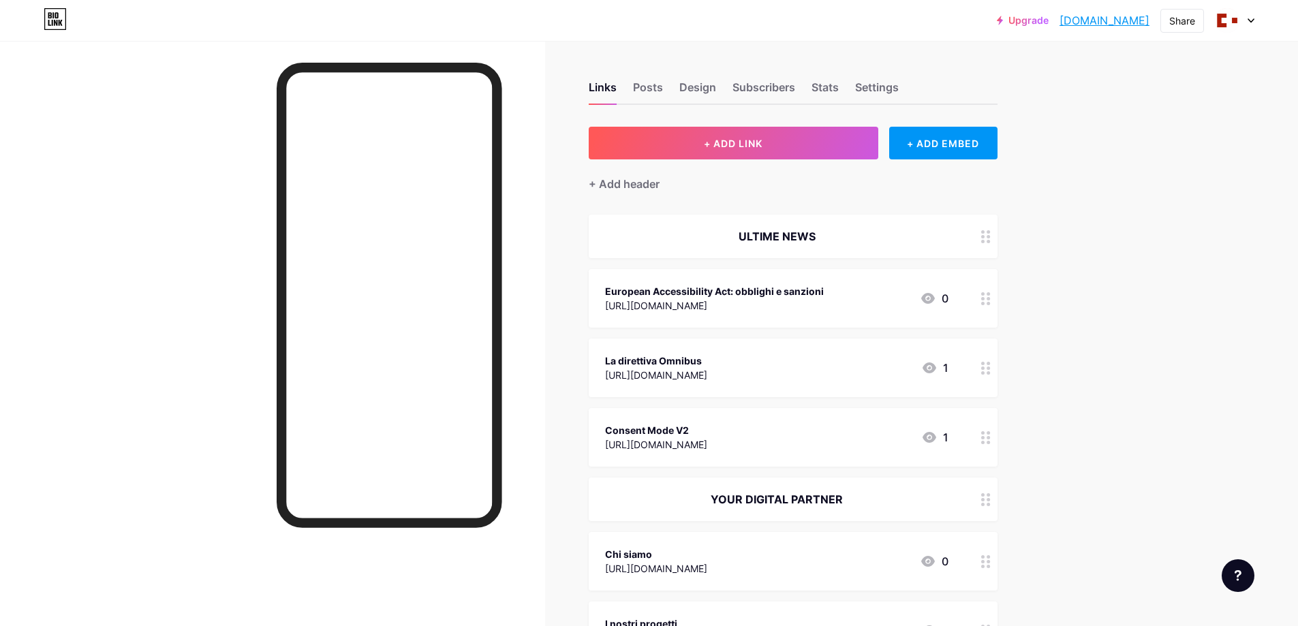
click at [1211, 20] on div "Upgrade [DOMAIN_NAME] [DOMAIN_NAME] Share Switch accounts C PLUS [DOMAIN_NAME]/…" at bounding box center [1126, 20] width 258 height 25
click at [1218, 20] on img at bounding box center [1227, 21] width 22 height 22
click at [1128, 195] on li "Logout" at bounding box center [1169, 191] width 169 height 37
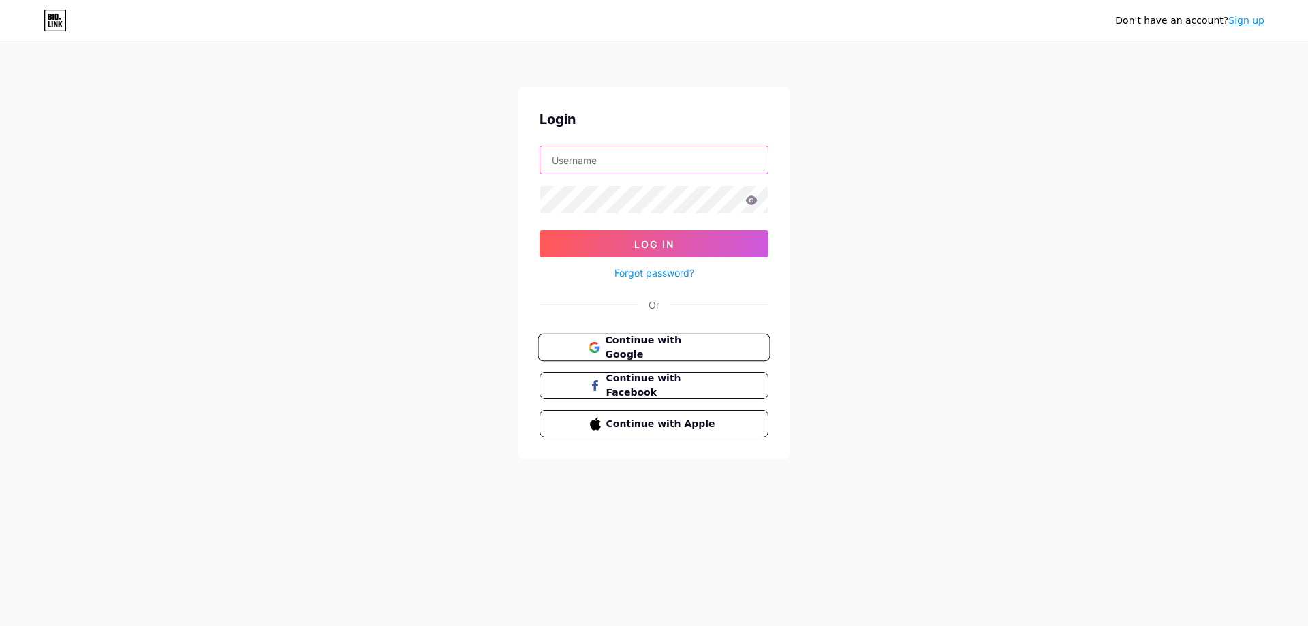
type input "cplus"
click at [641, 240] on span "Log In" at bounding box center [654, 244] width 40 height 12
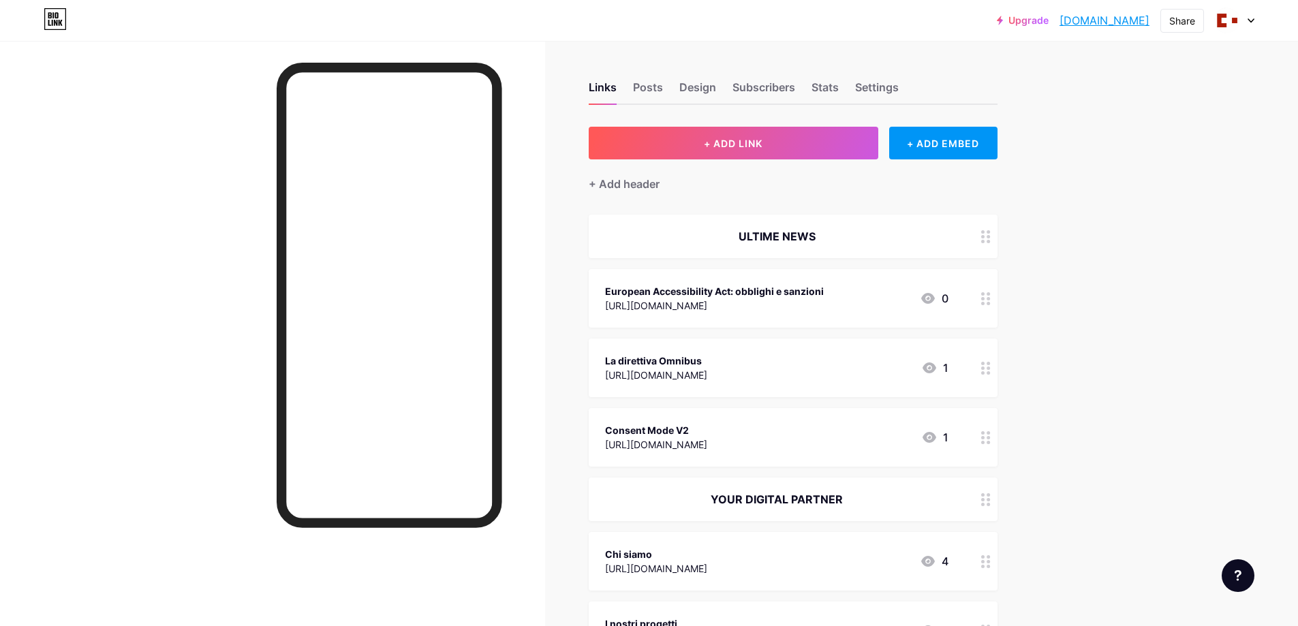
click at [1248, 28] on div at bounding box center [1235, 20] width 40 height 25
click at [1130, 202] on li "Logout" at bounding box center [1169, 191] width 169 height 37
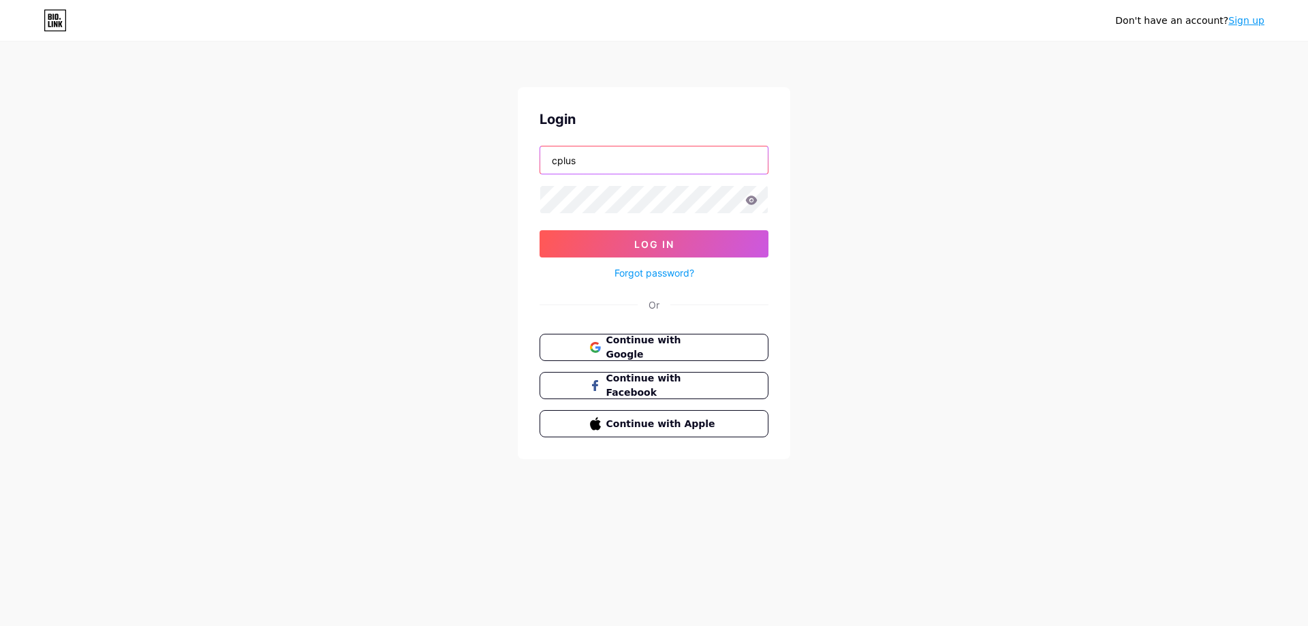
click at [634, 167] on input "cplus" at bounding box center [654, 159] width 228 height 27
type input "[EMAIL_ADDRESS][DOMAIN_NAME]"
click at [646, 249] on span "Log In" at bounding box center [654, 244] width 40 height 12
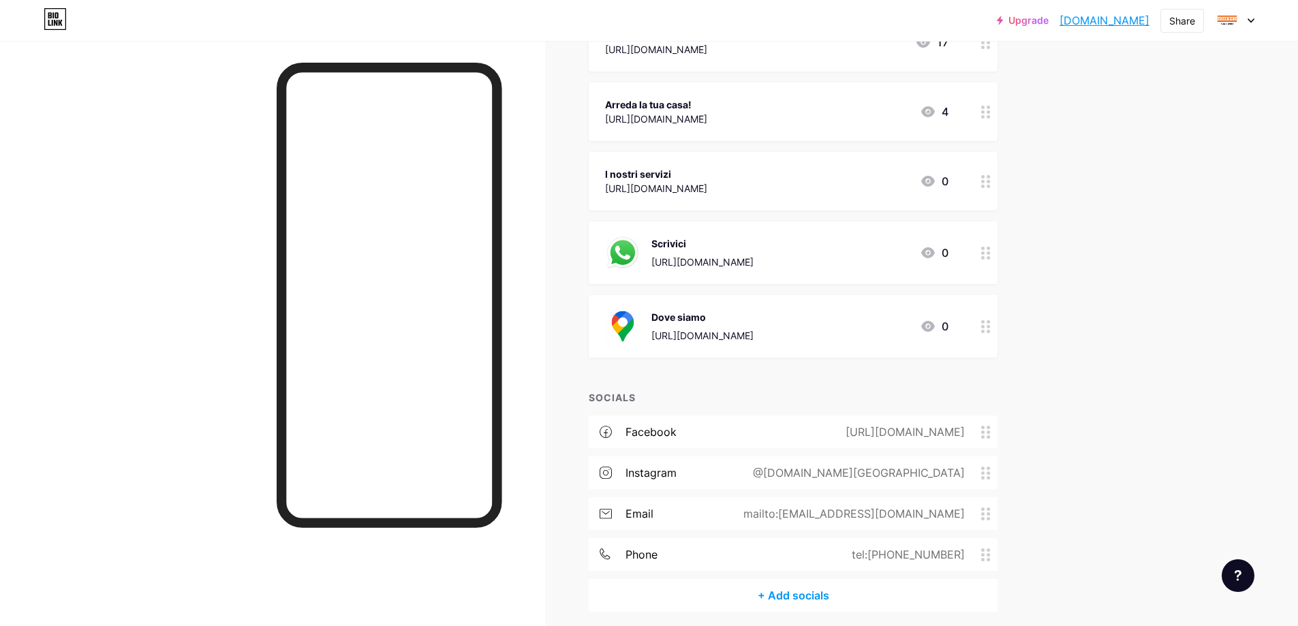
scroll to position [273, 0]
click at [1237, 25] on img at bounding box center [1227, 21] width 22 height 22
click at [1153, 193] on li "Logout" at bounding box center [1169, 191] width 169 height 37
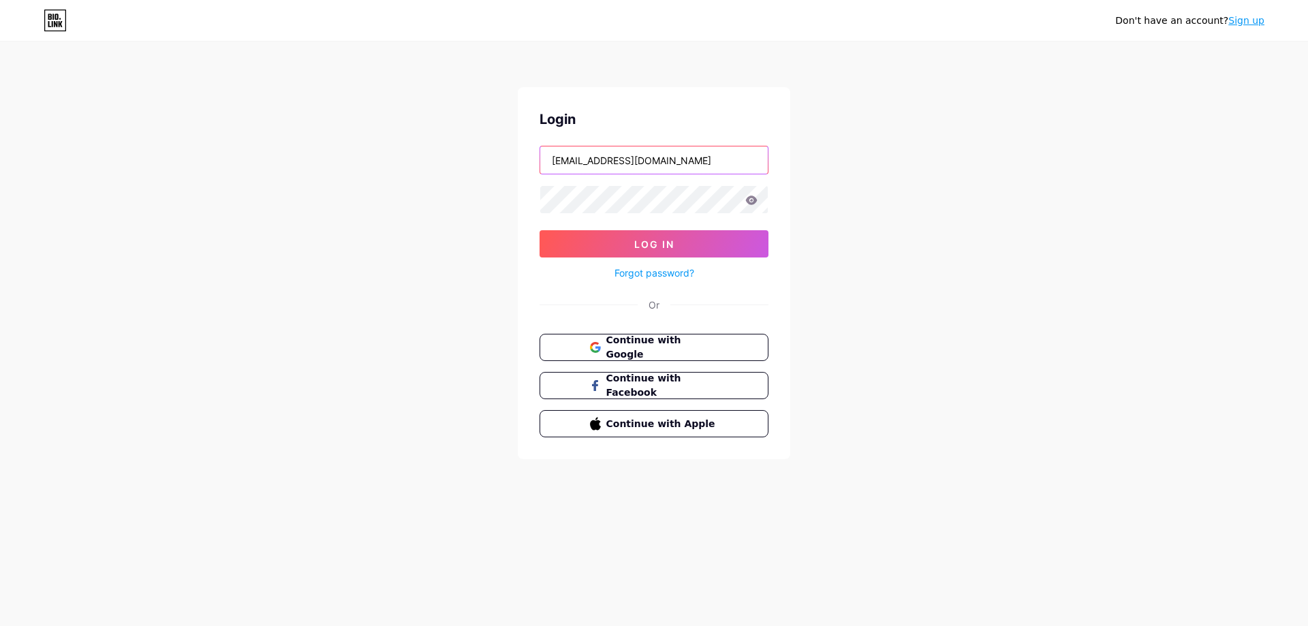
click at [640, 159] on input "[EMAIL_ADDRESS][DOMAIN_NAME]" at bounding box center [654, 159] width 228 height 27
type input "orsiniresort"
click at [640, 245] on span "Log In" at bounding box center [654, 244] width 40 height 12
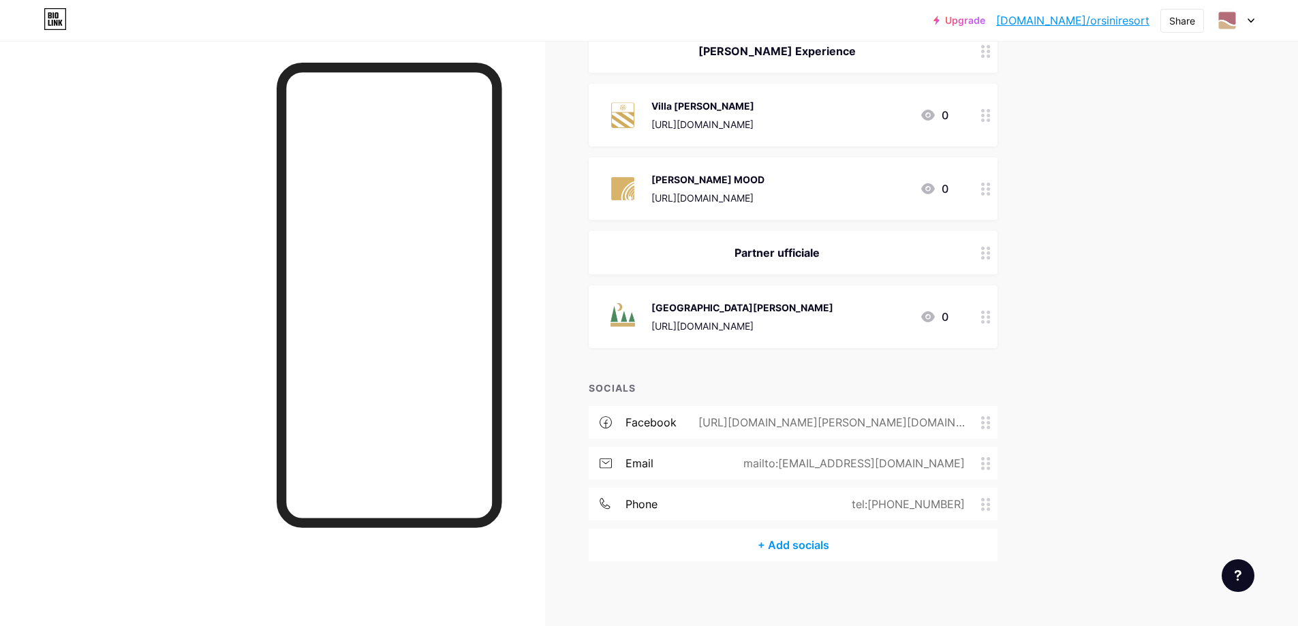
scroll to position [752, 0]
click at [1232, 22] on img at bounding box center [1227, 21] width 22 height 22
